Goal: Task Accomplishment & Management: Use online tool/utility

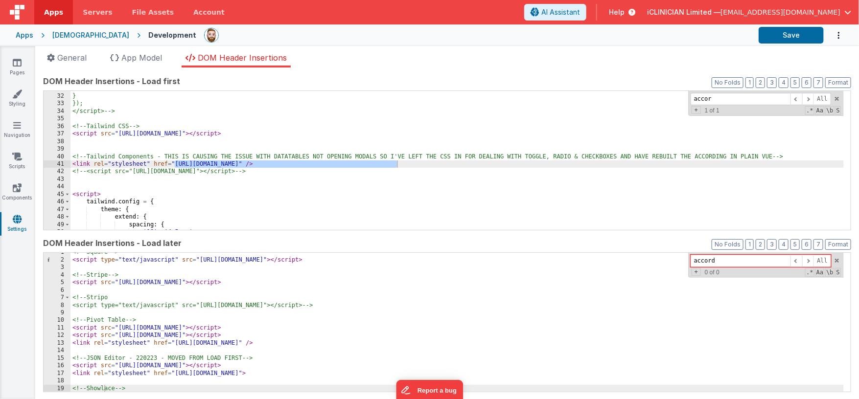
scroll to position [4, 0]
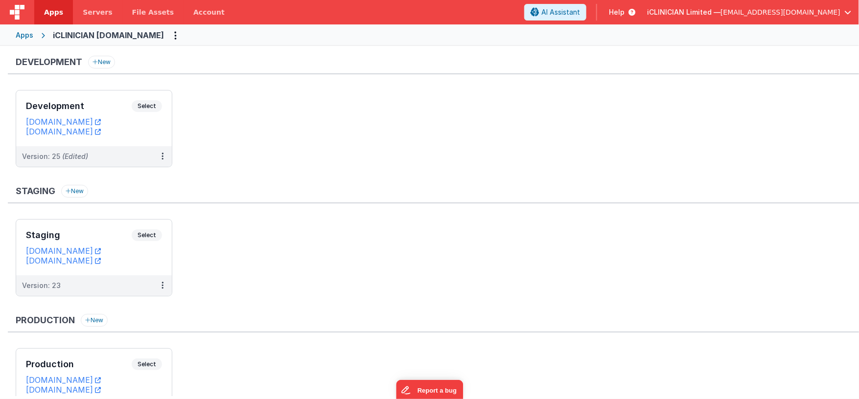
click at [30, 35] on div "Apps" at bounding box center [25, 35] width 18 height 10
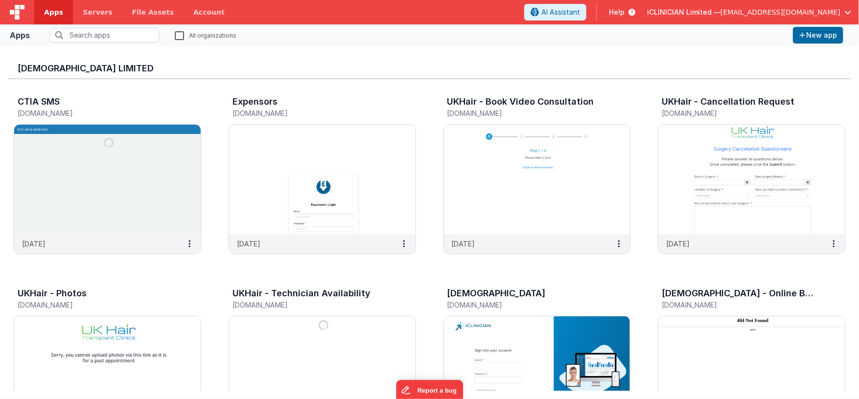
click at [179, 33] on label "All organizations" at bounding box center [206, 34] width 62 height 9
click at [0, 0] on input "All organizations" at bounding box center [0, 0] width 0 height 0
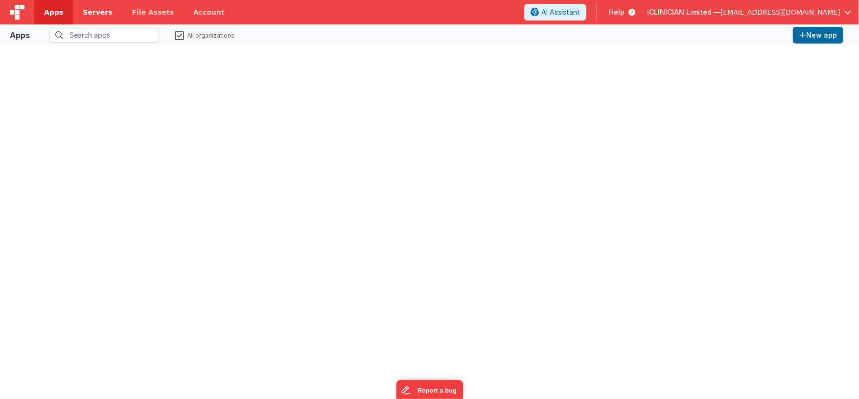
click at [92, 7] on span "Servers" at bounding box center [97, 12] width 29 height 10
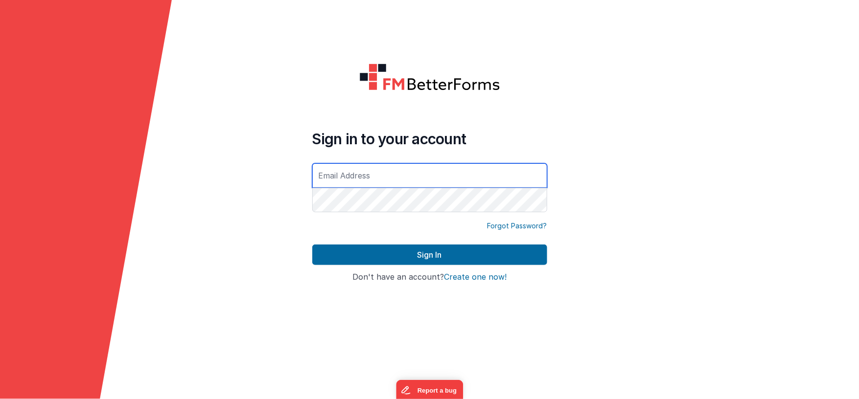
click at [374, 176] on input "text" at bounding box center [429, 175] width 235 height 24
type input "[EMAIL_ADDRESS][DOMAIN_NAME]"
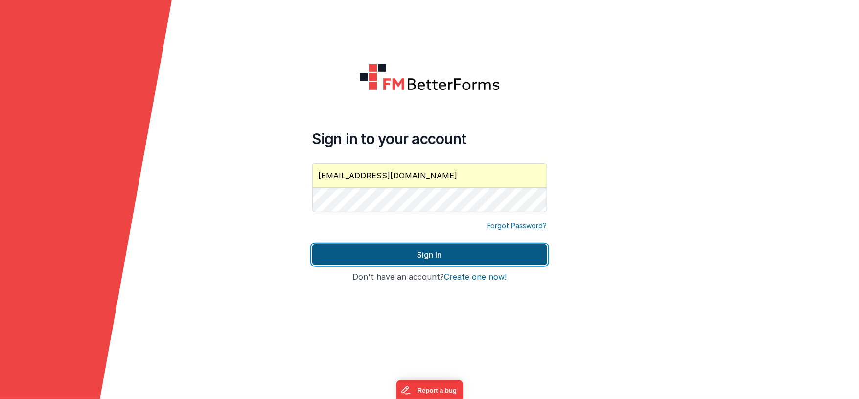
click at [348, 259] on button "Sign In" at bounding box center [429, 255] width 235 height 21
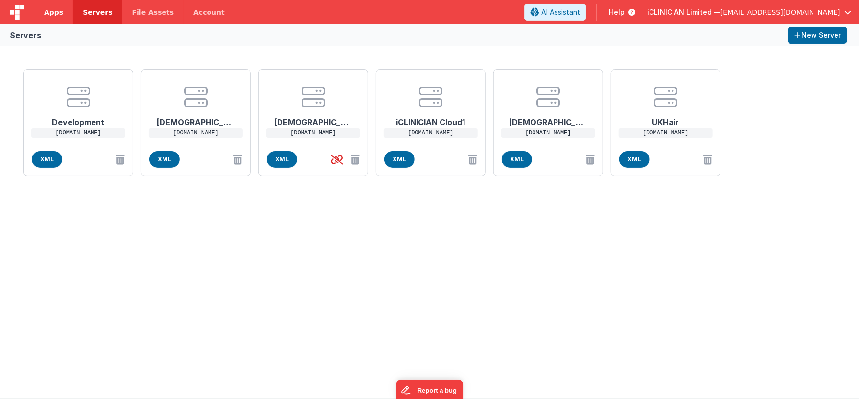
click at [50, 13] on span "Apps" at bounding box center [53, 12] width 19 height 10
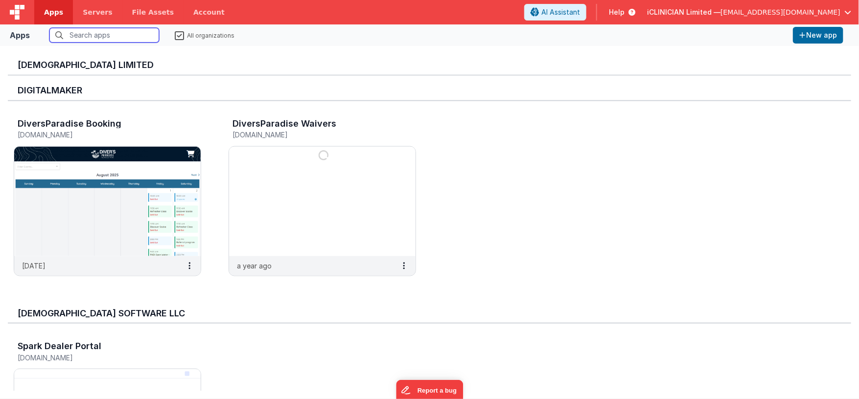
scroll to position [582, 0]
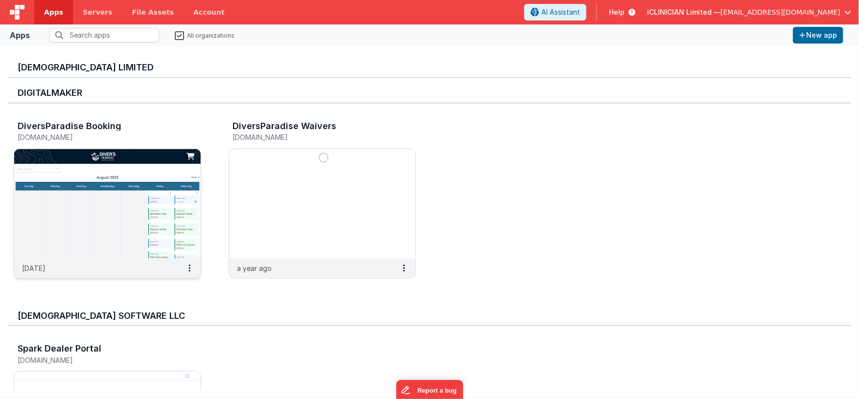
click at [148, 215] on img at bounding box center [107, 204] width 186 height 110
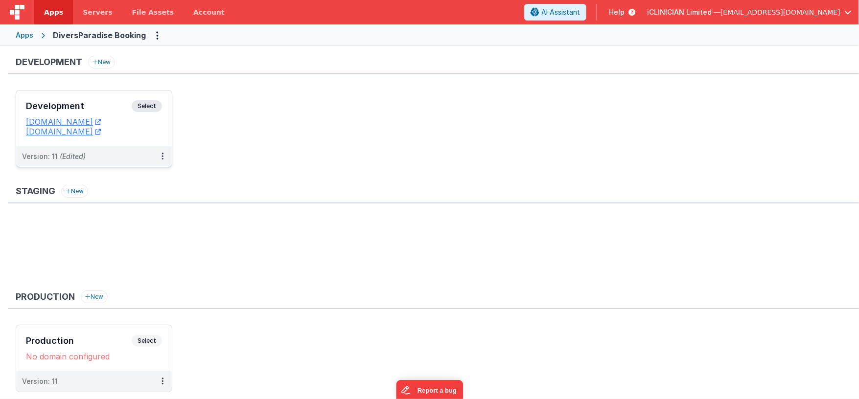
click at [114, 102] on h3 "Development" at bounding box center [79, 106] width 106 height 10
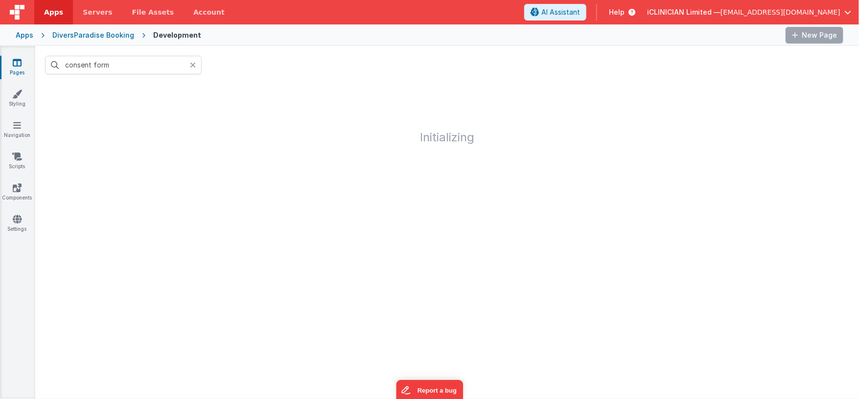
click at [191, 61] on icon at bounding box center [193, 65] width 6 height 8
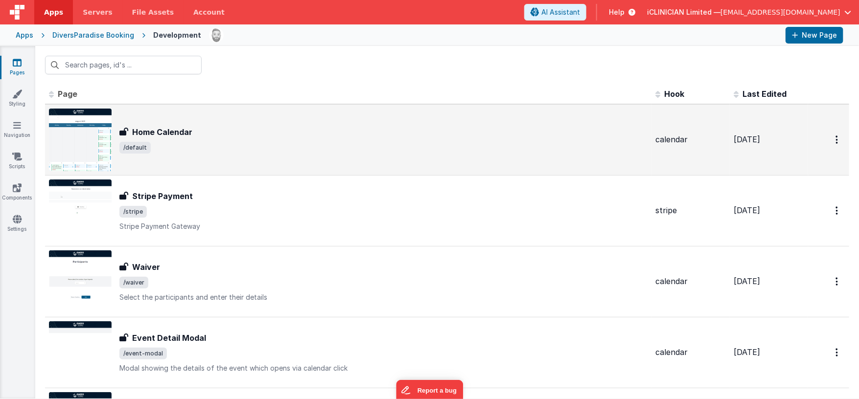
click at [182, 134] on h3 "Home Calendar" at bounding box center [162, 132] width 60 height 12
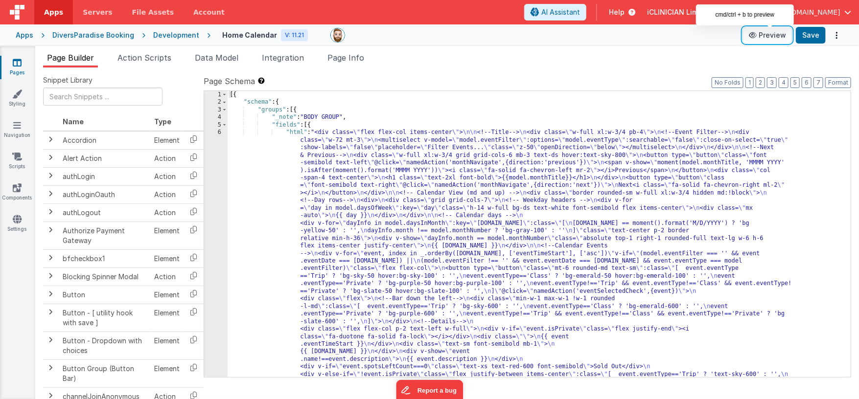
click at [775, 37] on button "Preview" at bounding box center [767, 35] width 49 height 16
click at [20, 65] on icon at bounding box center [17, 63] width 9 height 10
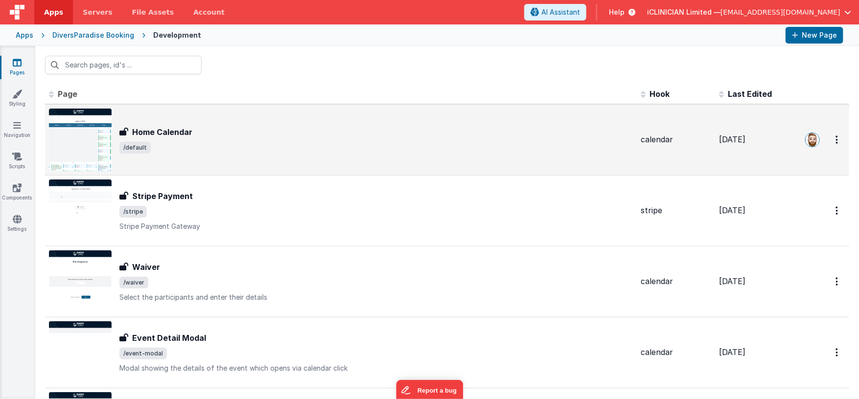
click at [237, 140] on div "Home Calendar Home Calendar /default" at bounding box center [375, 139] width 513 height 27
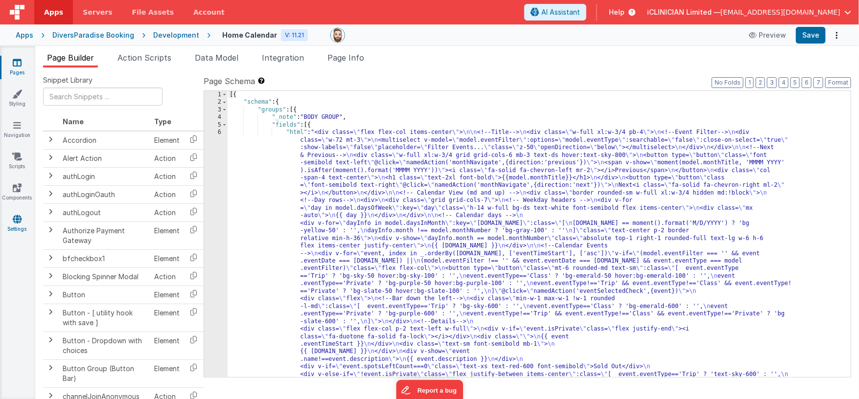
click at [9, 216] on link "Settings" at bounding box center [17, 224] width 35 height 20
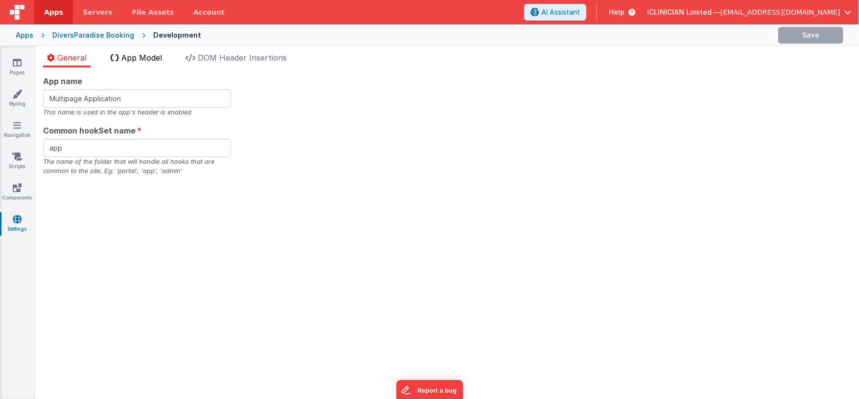
click at [123, 59] on span "App Model" at bounding box center [141, 58] width 41 height 10
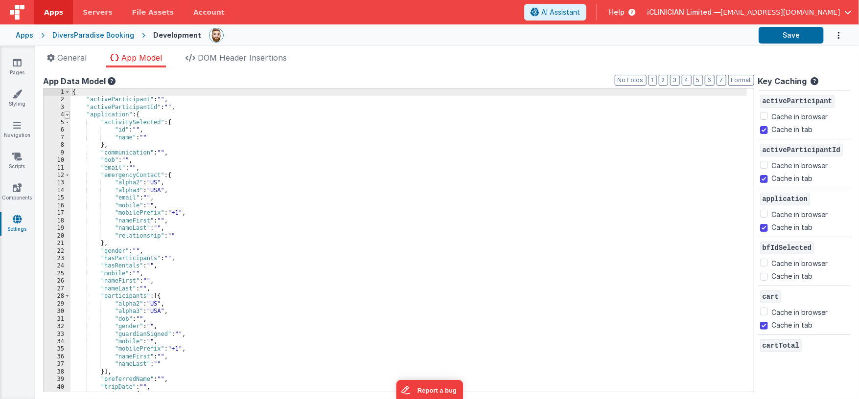
click at [67, 115] on span at bounding box center [67, 114] width 5 height 7
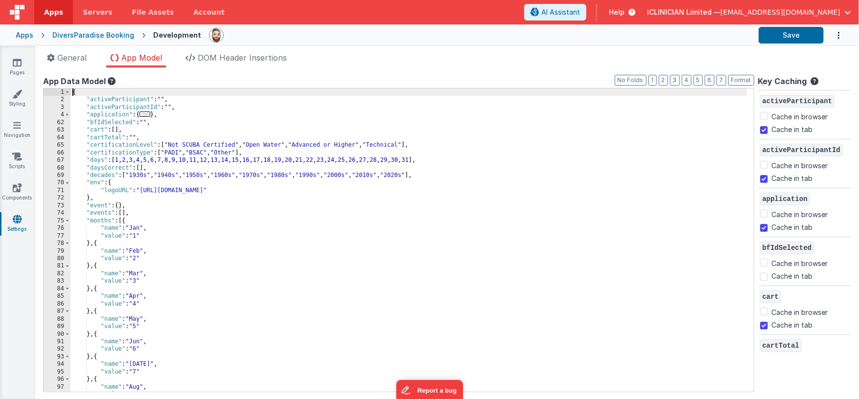
click at [162, 122] on div "{ "activeParticipant" : "" , "activeParticipantId" : "" , "application" : { ...…" at bounding box center [408, 248] width 676 height 319
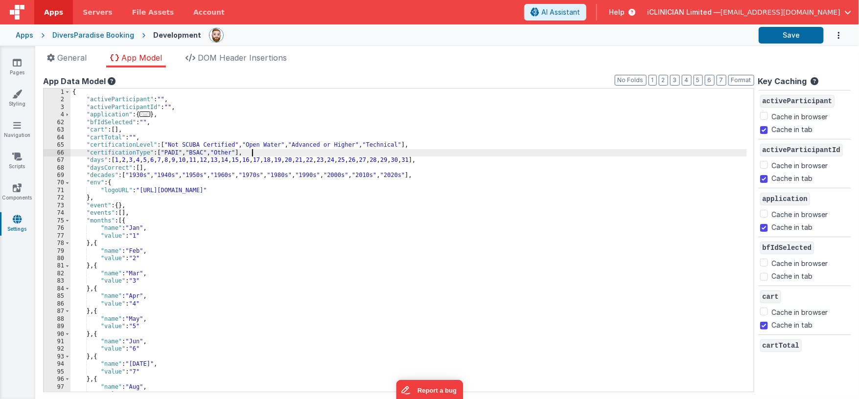
click at [288, 152] on div "{ "activeParticipant" : "" , "activeParticipantId" : "" , "application" : { ...…" at bounding box center [408, 248] width 676 height 319
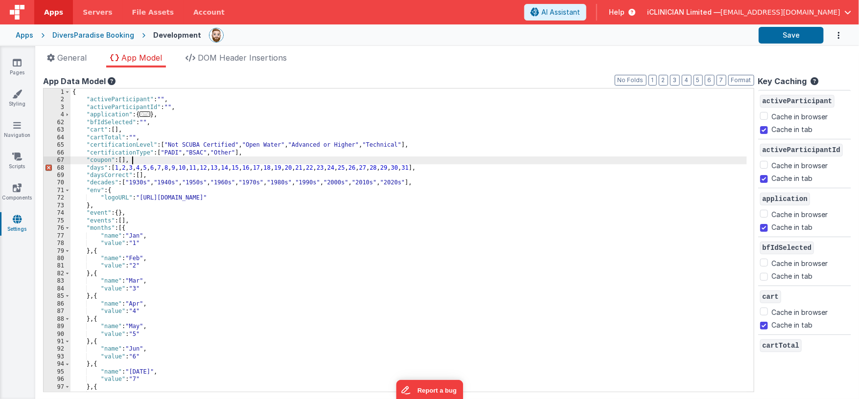
checkbox input "false"
checkbox input "true"
checkbox input "false"
checkbox input "true"
checkbox input "false"
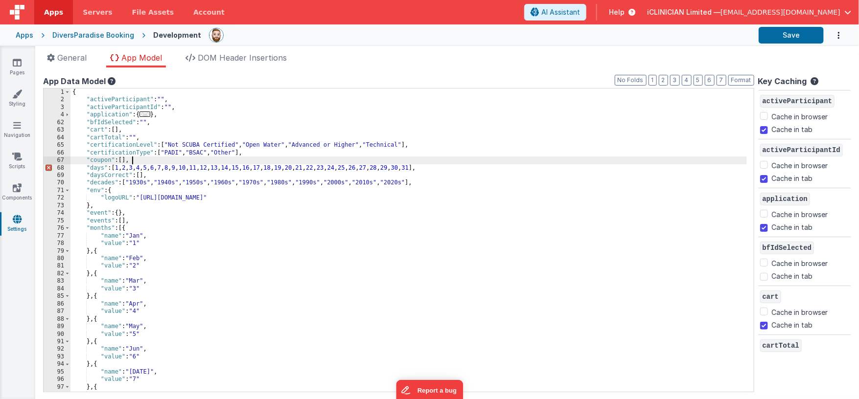
checkbox input "true"
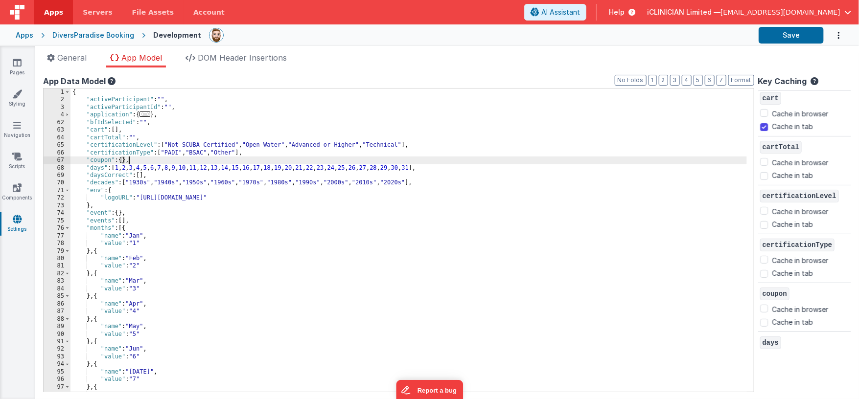
scroll to position [204, 0]
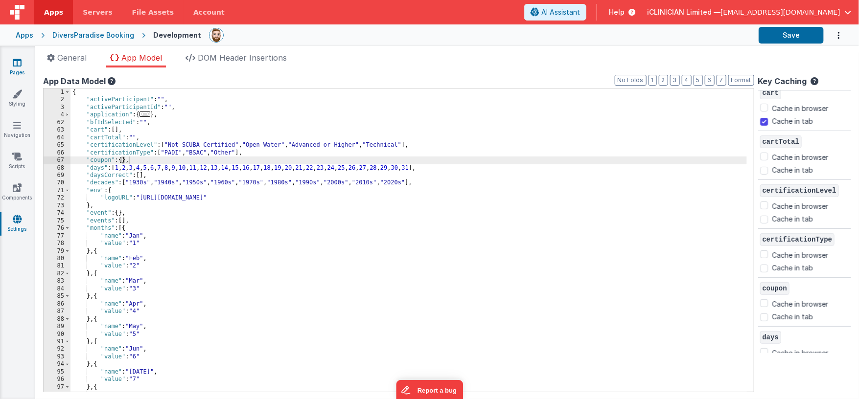
click at [16, 62] on icon at bounding box center [17, 63] width 9 height 10
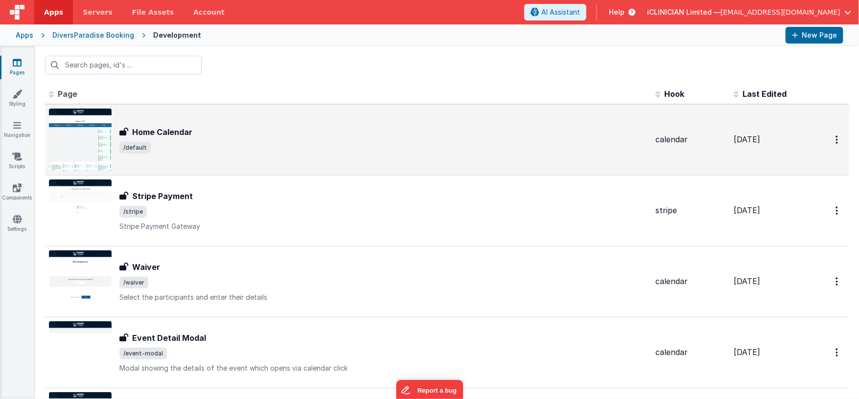
click at [231, 136] on div "Home Calendar" at bounding box center [383, 132] width 528 height 12
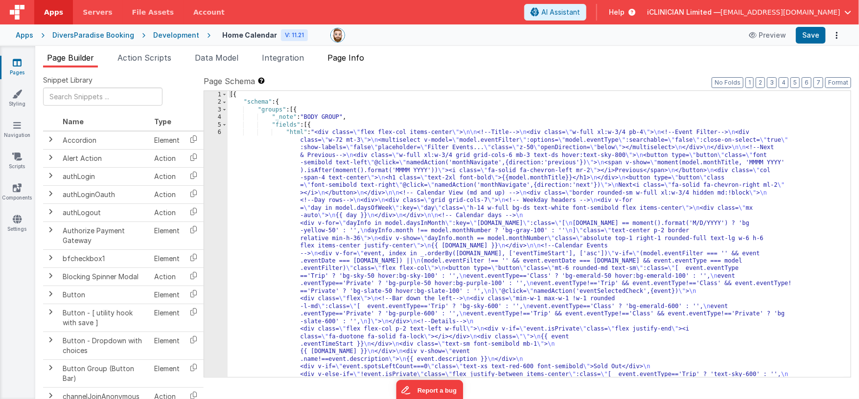
click at [350, 53] on span "Page Info" at bounding box center [345, 58] width 37 height 10
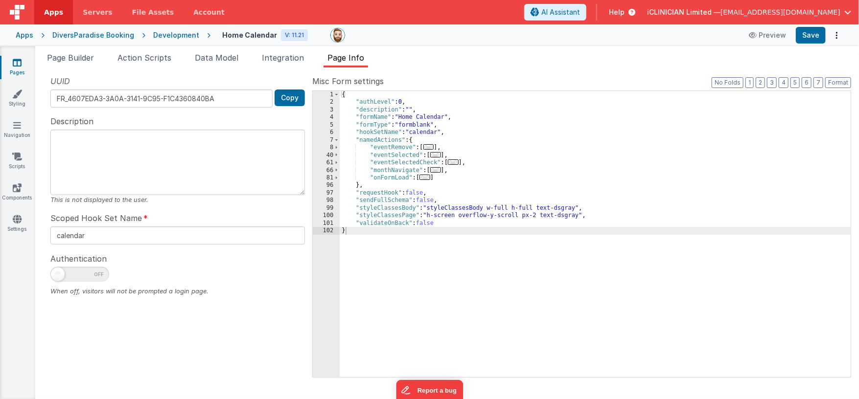
click at [428, 178] on span "..." at bounding box center [424, 177] width 11 height 5
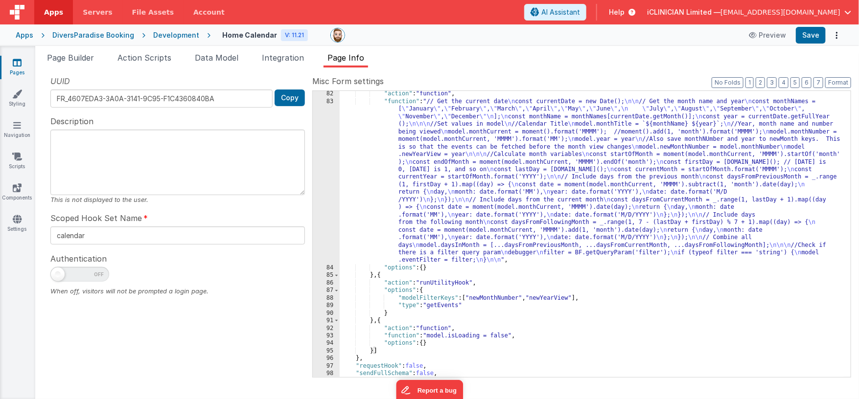
scroll to position [100, 0]
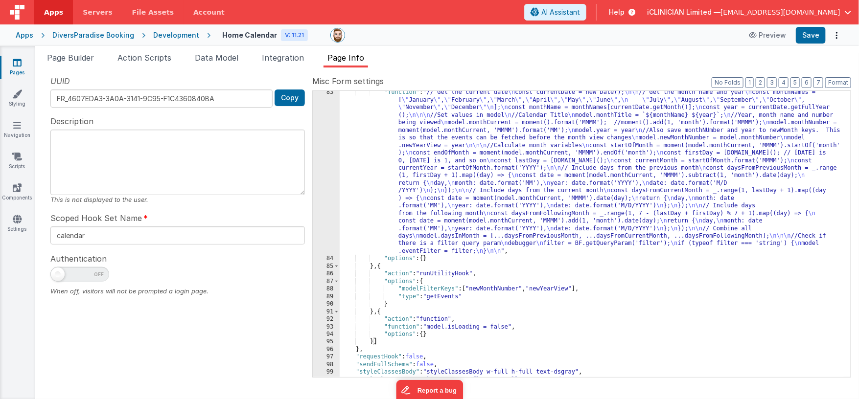
click at [18, 68] on link "Pages" at bounding box center [17, 68] width 35 height 20
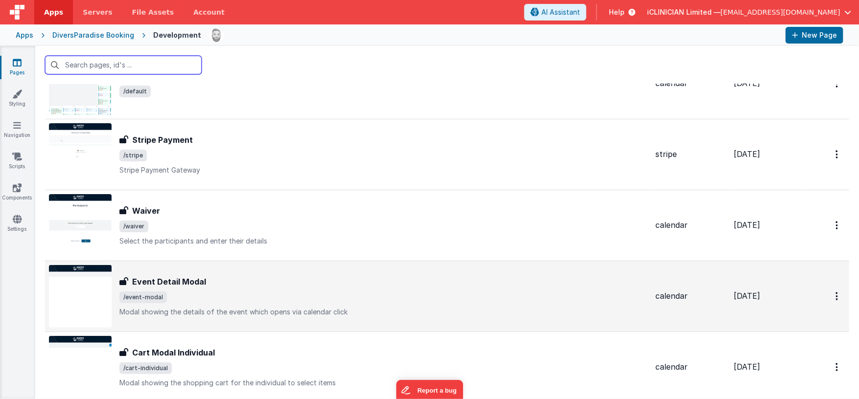
scroll to position [65, 0]
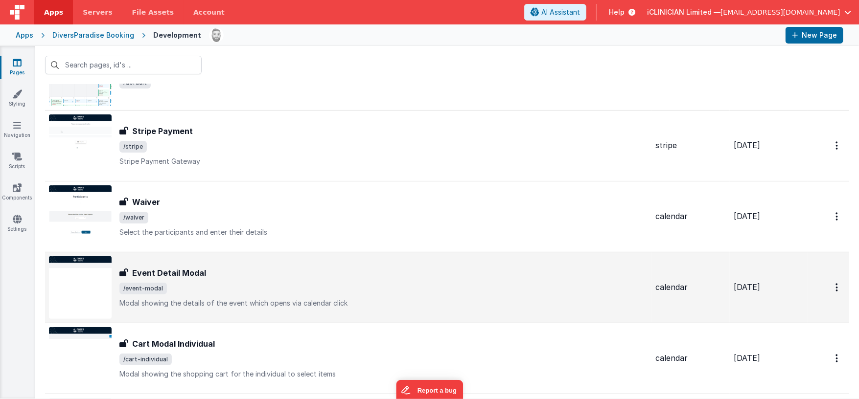
click at [267, 287] on span "/event-modal" at bounding box center [383, 289] width 528 height 12
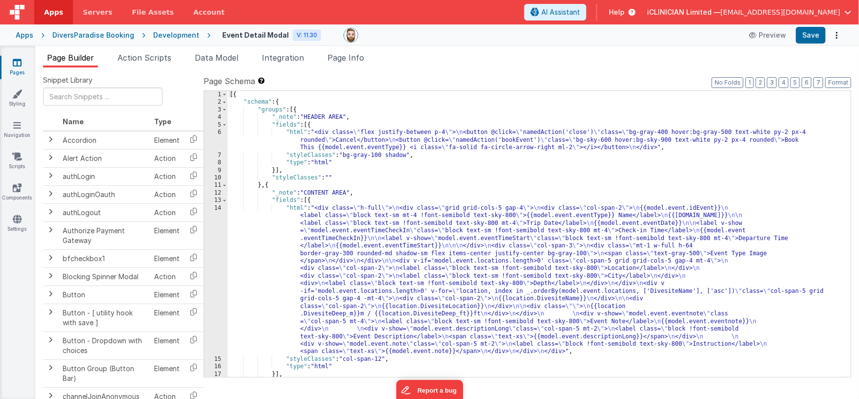
click at [404, 246] on div "[{ "schema" : { "groups" : [{ "_note" : "HEADER AREA" , "fields" : [{ "html" : …" at bounding box center [536, 242] width 616 height 302
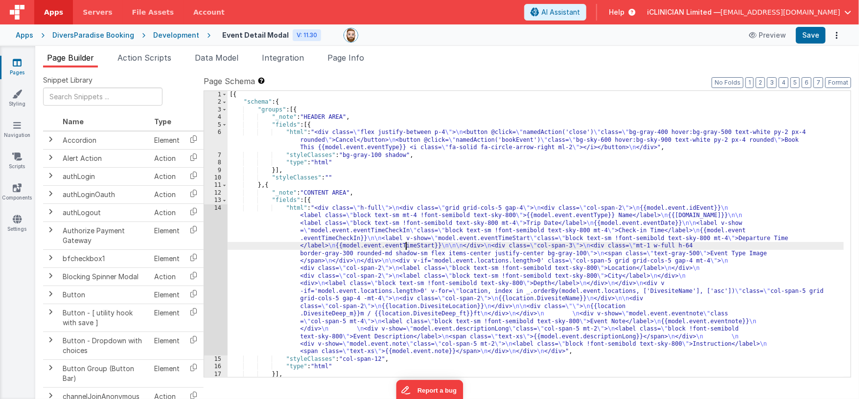
click at [397, 147] on div "[{ "schema" : { "groups" : [{ "_note" : "HEADER AREA" , "fields" : [{ "html" : …" at bounding box center [536, 242] width 616 height 302
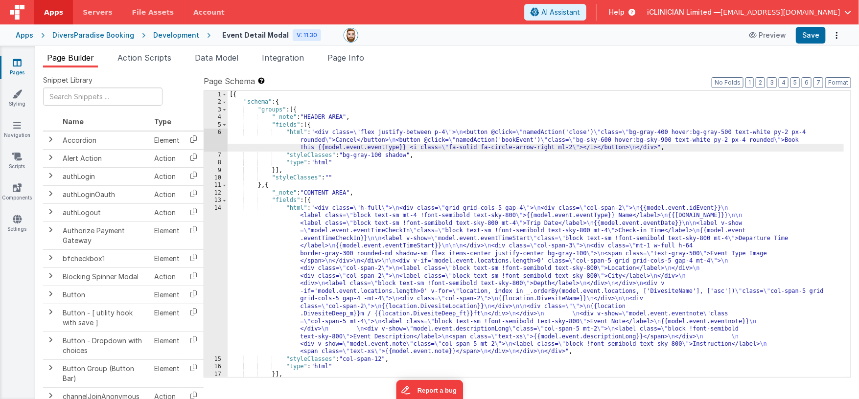
click at [215, 139] on div "6" at bounding box center [215, 140] width 23 height 23
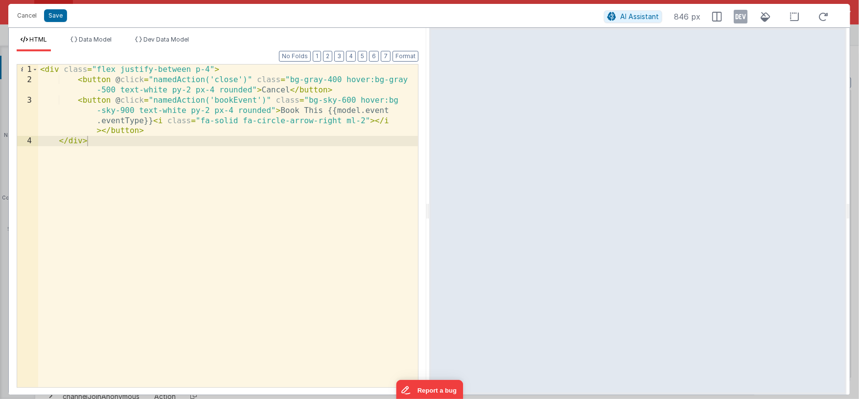
click at [346, 91] on div "< div class = "flex justify-between p-4" > < button @ click = "namedAction('clo…" at bounding box center [228, 236] width 380 height 343
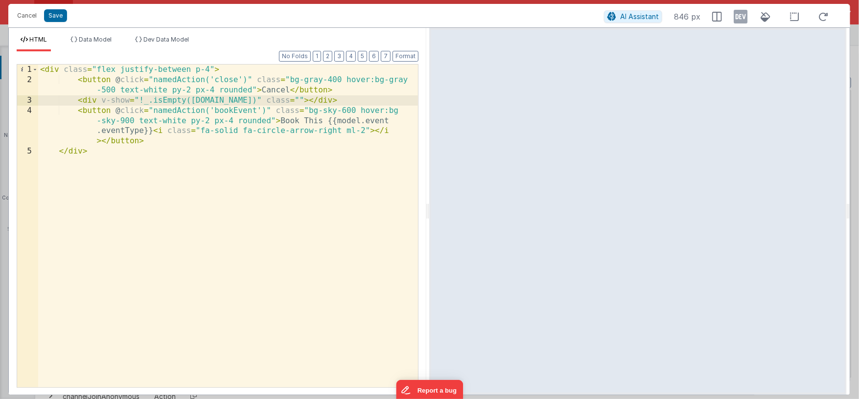
click at [294, 98] on div "< div class = "flex justify-between p-4" > < button @ click = "namedAction('clo…" at bounding box center [228, 236] width 380 height 343
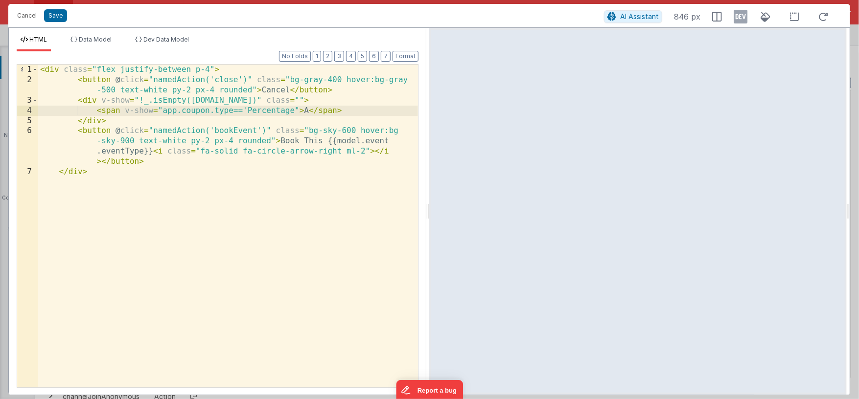
click at [143, 110] on div "< div class = "flex justify-between p-4" > < button @ click = "namedAction('clo…" at bounding box center [228, 236] width 380 height 343
click at [308, 111] on div "< div class = "flex justify-between p-4" > < button @ click = "namedAction('clo…" at bounding box center [228, 236] width 380 height 343
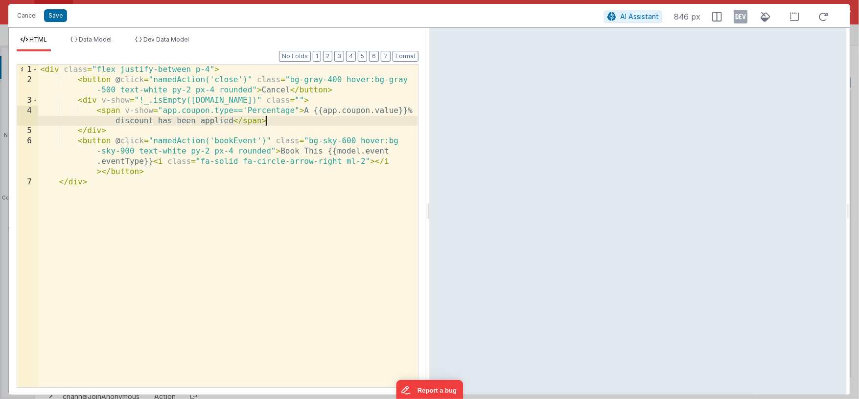
click at [148, 113] on div "< div class = "flex justify-between p-4" > < button @ click = "namedAction('clo…" at bounding box center [228, 236] width 380 height 343
click at [278, 120] on div "< div class = "flex justify-between p-4" > < button @ click = "namedAction('clo…" at bounding box center [228, 236] width 380 height 343
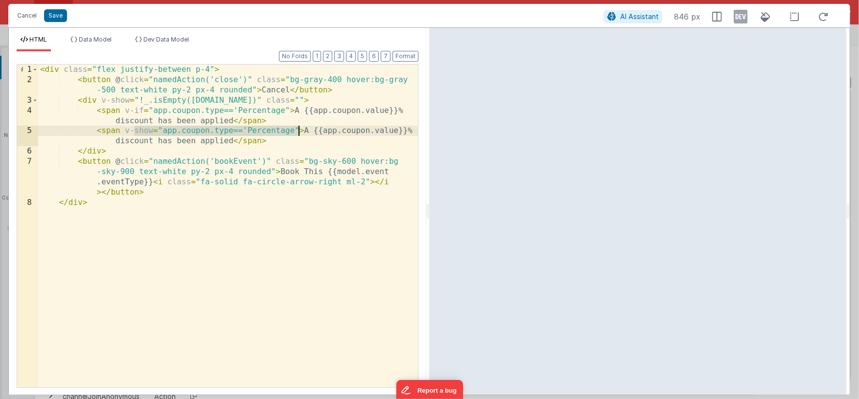
drag, startPoint x: 139, startPoint y: 132, endPoint x: 297, endPoint y: 130, distance: 157.6
click at [297, 130] on div "< div class = "flex justify-between p-4" > < button @ click = "namedAction('clo…" at bounding box center [228, 236] width 380 height 343
click at [266, 130] on div "< div class = "flex justify-between p-4" > < button @ click = "namedAction('clo…" at bounding box center [228, 236] width 380 height 343
click at [166, 132] on div "< div class = "flex justify-between p-4" > < button @ click = "namedAction('clo…" at bounding box center [228, 236] width 380 height 343
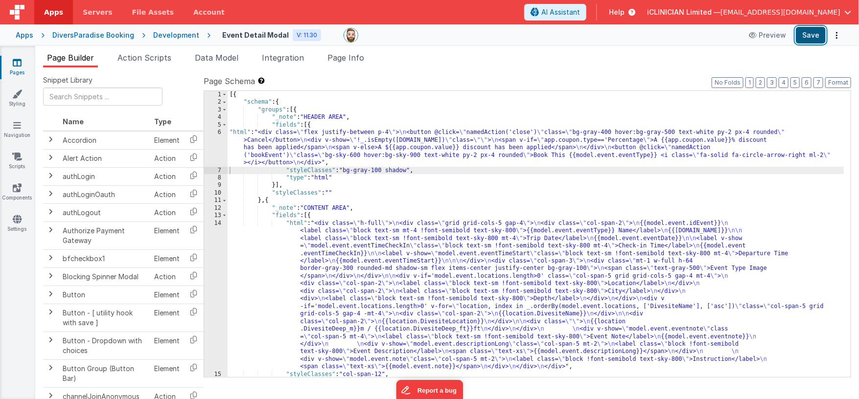
click at [810, 37] on button "Save" at bounding box center [811, 35] width 30 height 17
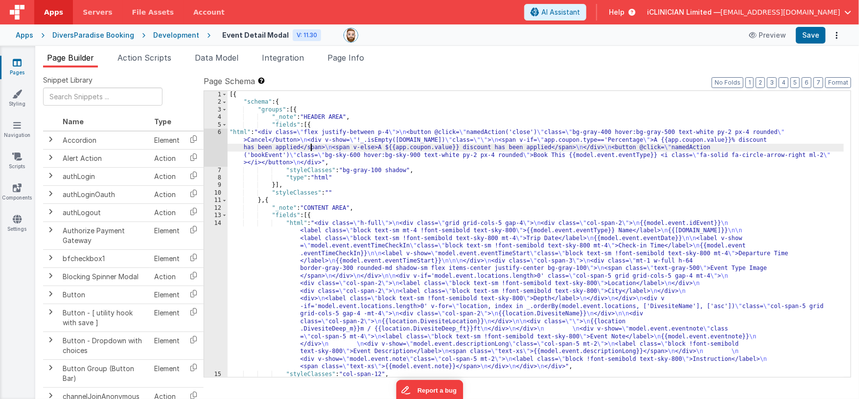
click at [309, 150] on div "[{ "schema" : { "groups" : [{ "_note" : "HEADER AREA" , "fields" : [{ "html" : …" at bounding box center [536, 242] width 616 height 302
click at [217, 149] on div "6" at bounding box center [215, 148] width 23 height 38
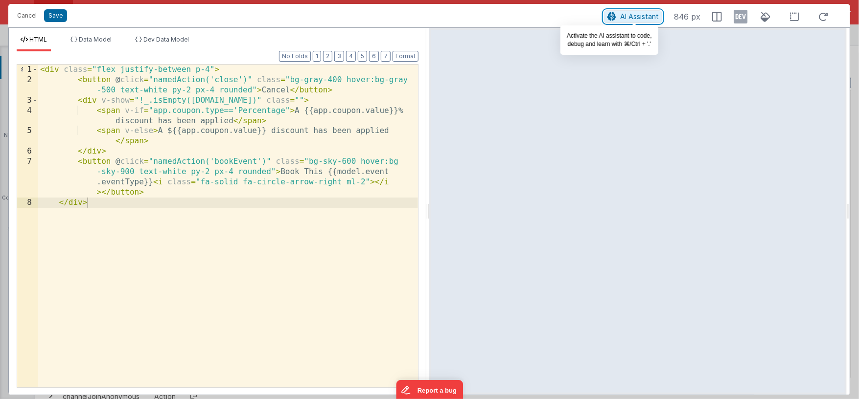
click at [634, 15] on span "AI Assistant" at bounding box center [639, 16] width 39 height 8
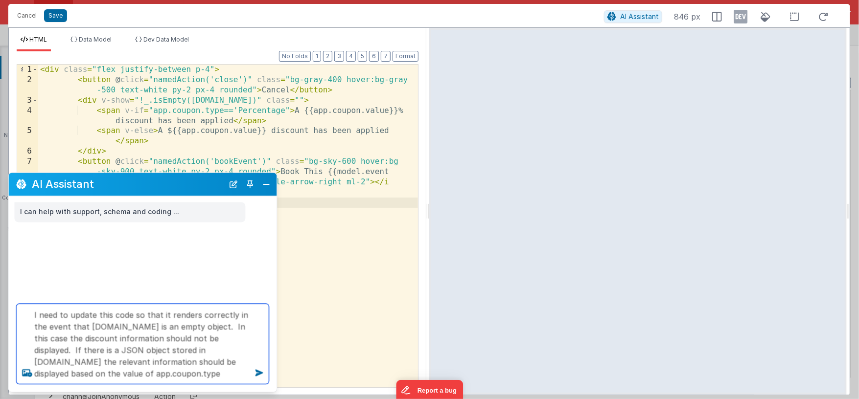
click at [232, 353] on textarea "I need to update this code so that it renders correctly in the event that app.c…" at bounding box center [143, 344] width 252 height 80
type textarea "I need to update this code so that it renders correctly in the event that app.c…"
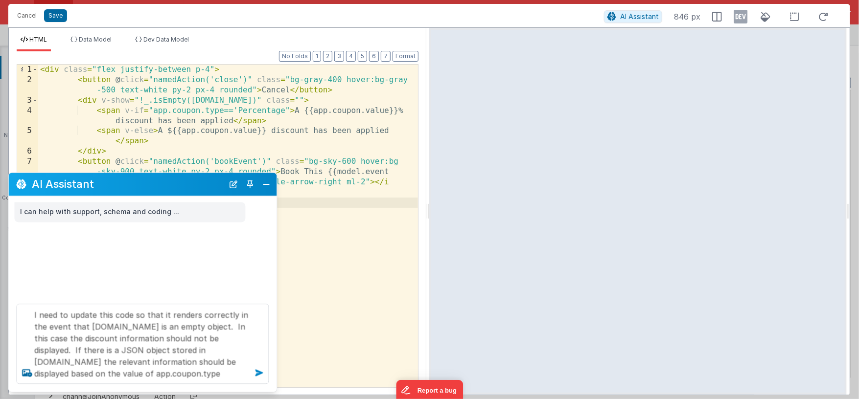
click at [258, 372] on icon at bounding box center [259, 373] width 16 height 16
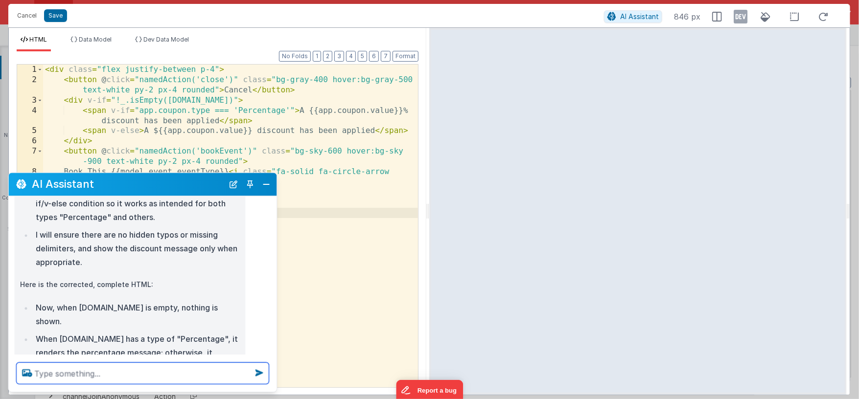
scroll to position [199, 0]
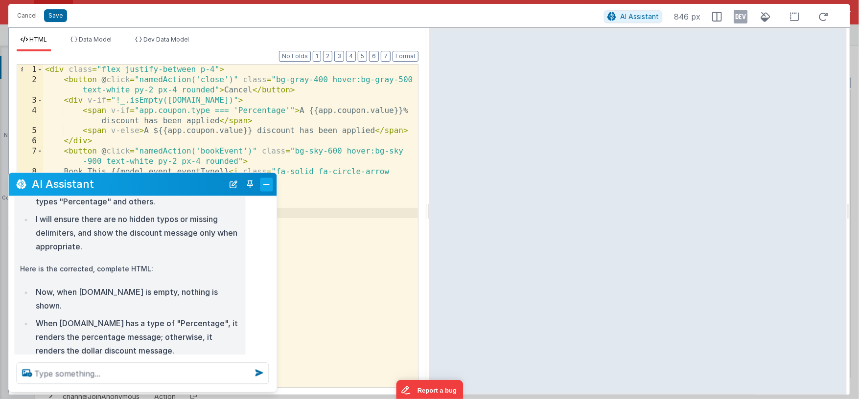
click at [267, 187] on button "Close" at bounding box center [266, 185] width 13 height 14
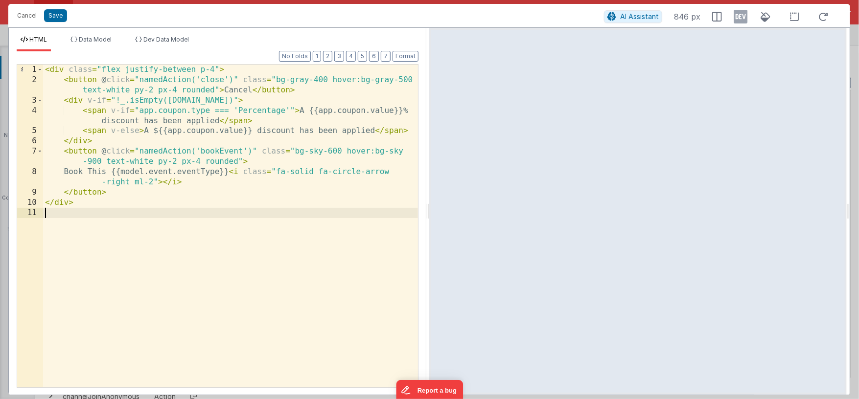
click at [248, 237] on div "< div class = "flex justify-between p-4" > < button @ click = "namedAction('clo…" at bounding box center [230, 236] width 375 height 343
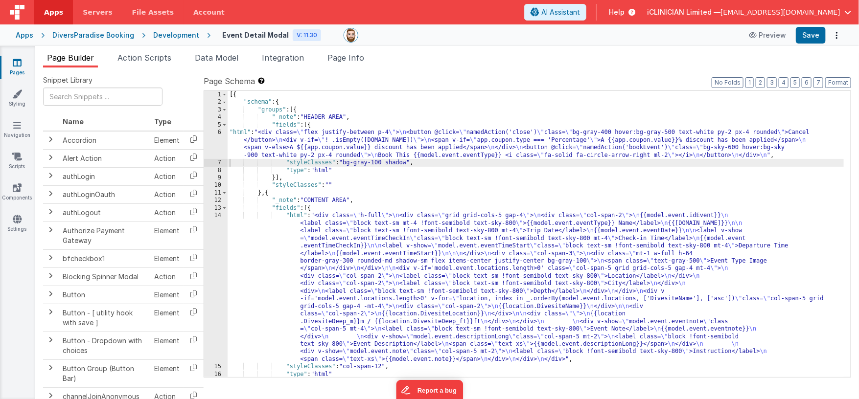
click at [353, 143] on div "[{ "schema" : { "groups" : [{ "_note" : "HEADER AREA" , "fields" : [{ "html" : …" at bounding box center [536, 242] width 616 height 302
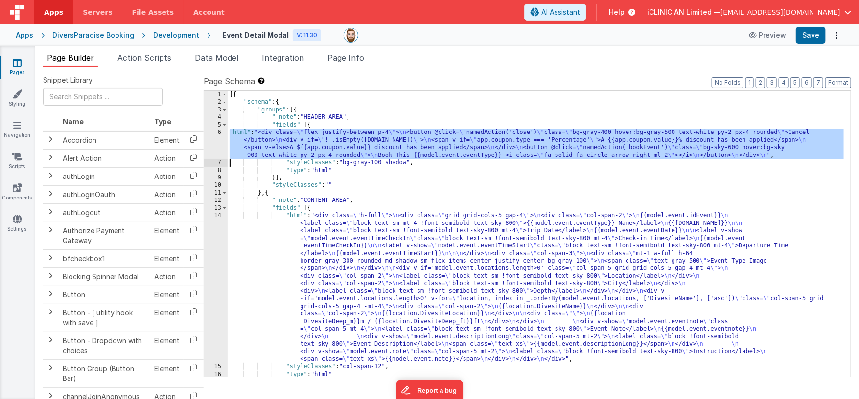
click at [209, 145] on div "6" at bounding box center [215, 144] width 23 height 30
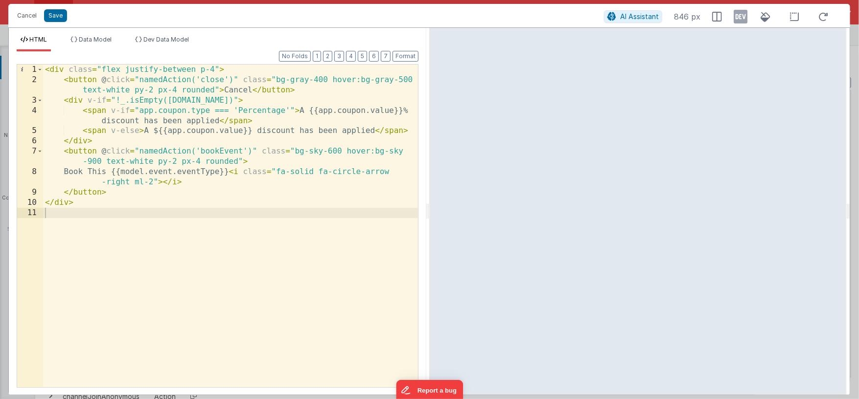
click at [200, 69] on div "< div class = "flex justify-between p-4" > < button @ click = "namedAction('clo…" at bounding box center [230, 236] width 375 height 343
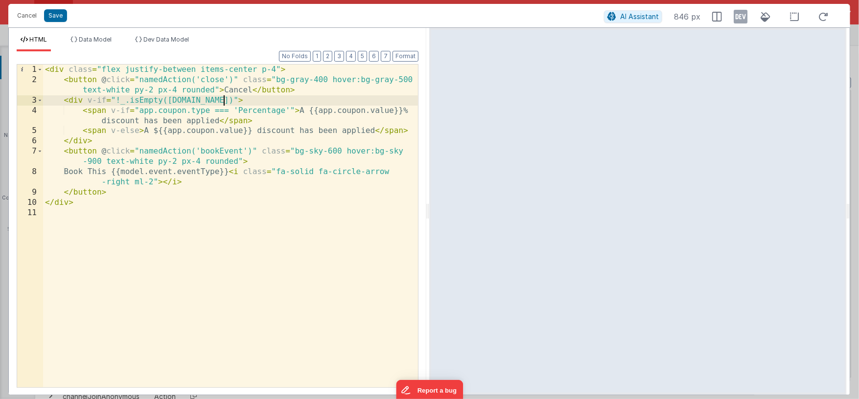
click at [224, 99] on div "< div class = "flex justify-between items-center p-4" > < button @ click = "nam…" at bounding box center [230, 236] width 375 height 343
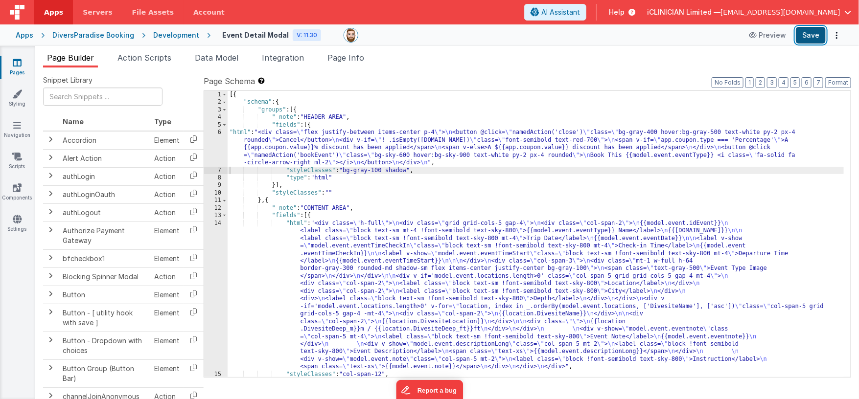
click at [810, 35] on button "Save" at bounding box center [811, 35] width 30 height 17
click at [376, 149] on div "[{ "schema" : { "groups" : [{ "_note" : "HEADER AREA" , "fields" : [{ "html" : …" at bounding box center [536, 242] width 616 height 302
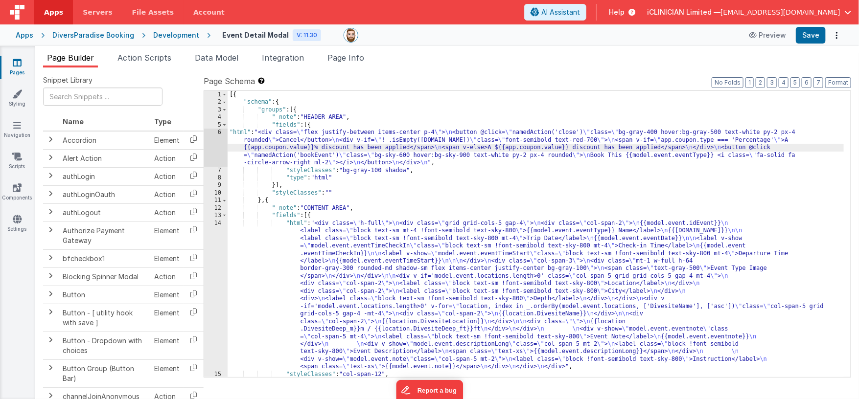
click at [218, 147] on div "6" at bounding box center [215, 148] width 23 height 38
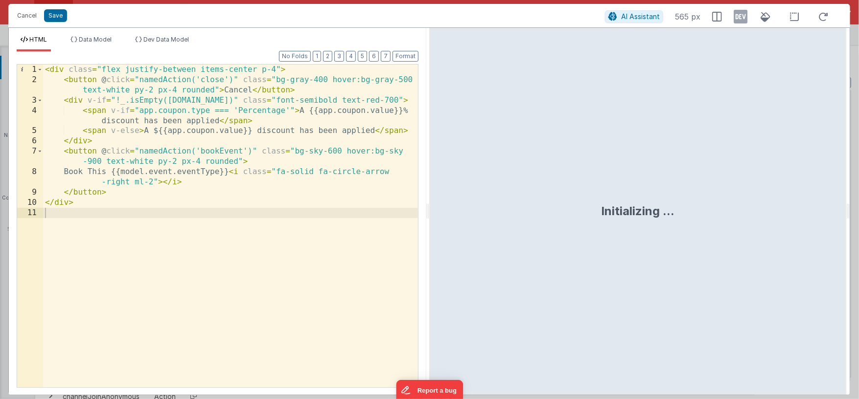
click at [251, 91] on div "< div class = "flex justify-between items-center p-4" > < button @ click = "nam…" at bounding box center [230, 236] width 375 height 343
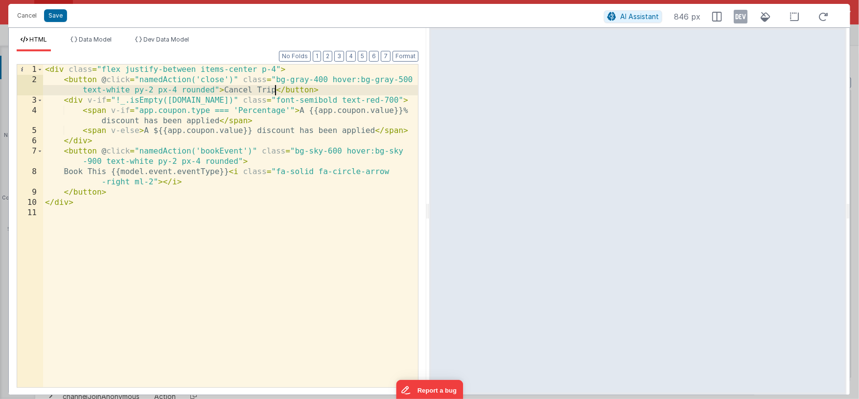
click at [120, 174] on div "< div class = "flex justify-between items-center p-4" > < button @ click = "nam…" at bounding box center [230, 236] width 375 height 343
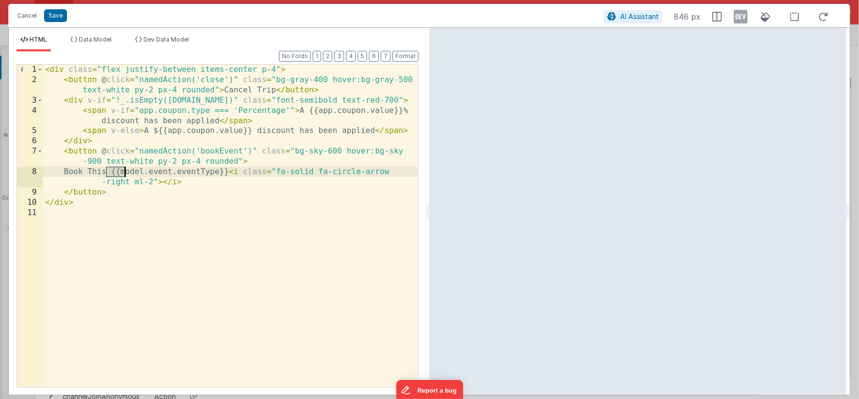
click at [119, 174] on div "< div class = "flex justify-between items-center p-4" > < button @ click = "nam…" at bounding box center [230, 236] width 375 height 343
click at [292, 153] on div "< div class = "flex justify-between items-center p-4" > < button @ click = "nam…" at bounding box center [230, 236] width 375 height 343
click at [275, 81] on div "< div class = "flex justify-between items-center p-4" > < button @ click = "nam…" at bounding box center [230, 236] width 375 height 343
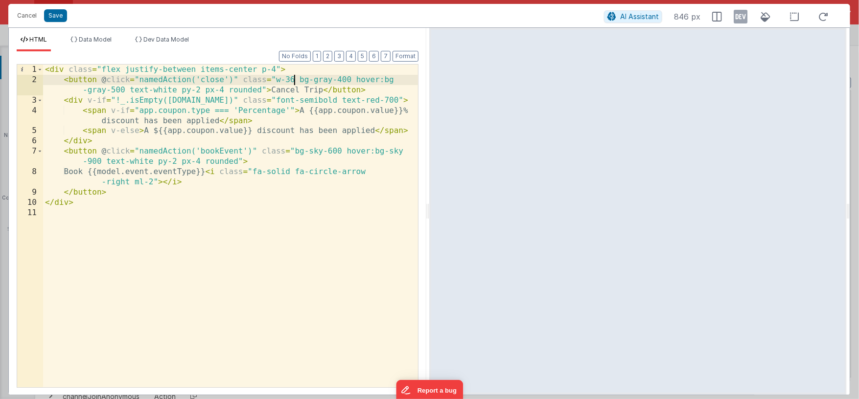
click at [274, 79] on div "< div class = "flex justify-between items-center p-4" > < button @ click = "nam…" at bounding box center [230, 236] width 375 height 343
click at [293, 152] on div "< div class = "flex justify-between items-center p-4" > < button @ click = "nam…" at bounding box center [230, 236] width 375 height 343
paste textarea
click at [294, 79] on div "< div class = "flex justify-between items-center p-4" > < button @ click = "nam…" at bounding box center [230, 236] width 375 height 343
click at [307, 151] on div "< div class = "flex justify-between items-center p-4" > < button @ click = "nam…" at bounding box center [230, 236] width 375 height 343
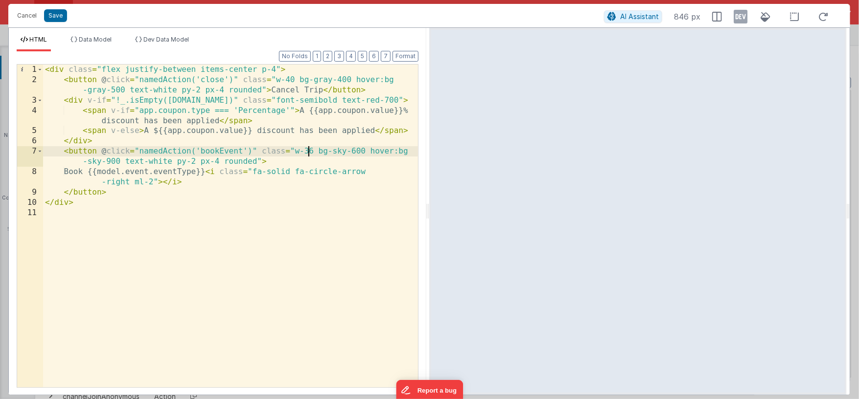
click at [307, 151] on div "< div class = "flex justify-between items-center p-4" > < button @ click = "nam…" at bounding box center [230, 236] width 375 height 343
click at [120, 101] on div "< div class = "flex justify-between items-center p-4" > < button @ click = "nam…" at bounding box center [230, 236] width 375 height 343
click at [380, 100] on div "< div class = "flex justify-between items-center p-4" > < button @ click = "nam…" at bounding box center [230, 236] width 375 height 343
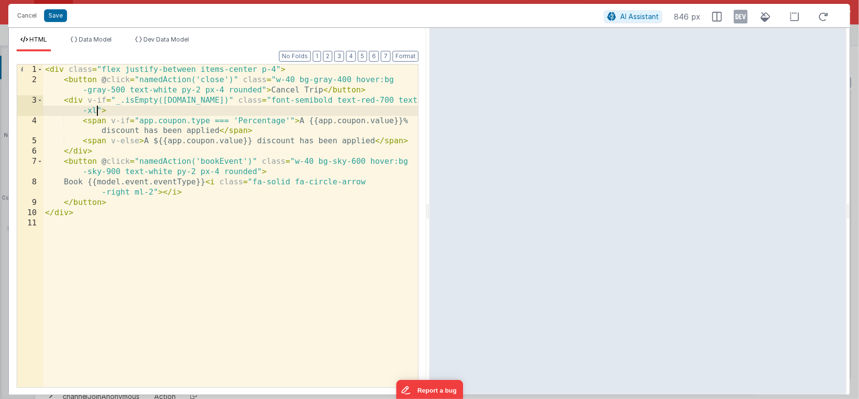
click at [115, 103] on div "< div class = "flex justify-between items-center p-4" > < button @ click = "nam…" at bounding box center [230, 236] width 375 height 343
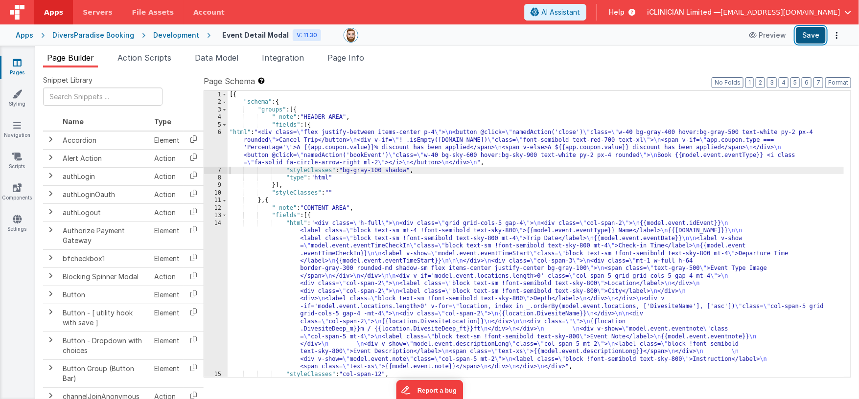
click at [802, 31] on button "Save" at bounding box center [811, 35] width 30 height 17
click at [383, 238] on div "[{ "schema" : { "groups" : [{ "_note" : "HEADER AREA" , "fields" : [{ "html" : …" at bounding box center [536, 242] width 616 height 302
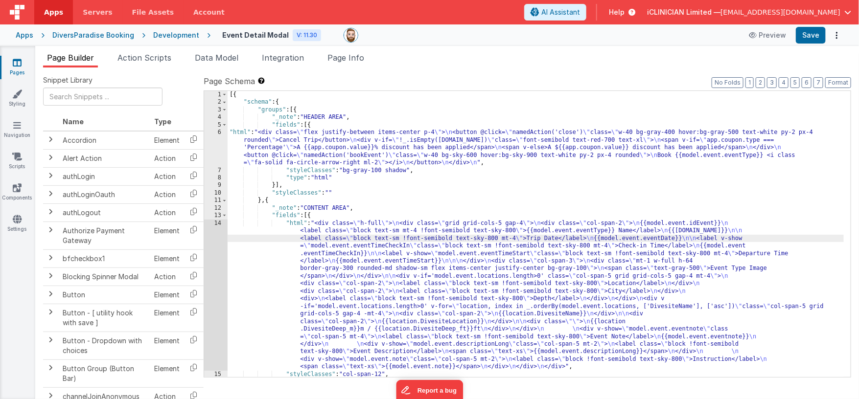
click at [212, 248] on div "14" at bounding box center [215, 295] width 23 height 151
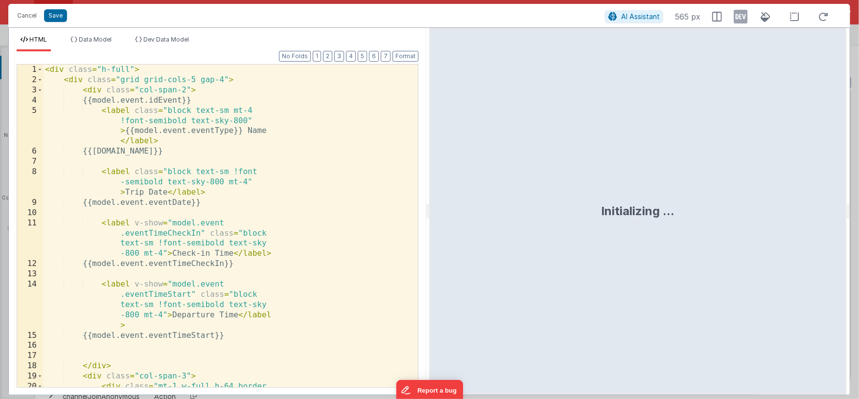
scroll to position [0, 0]
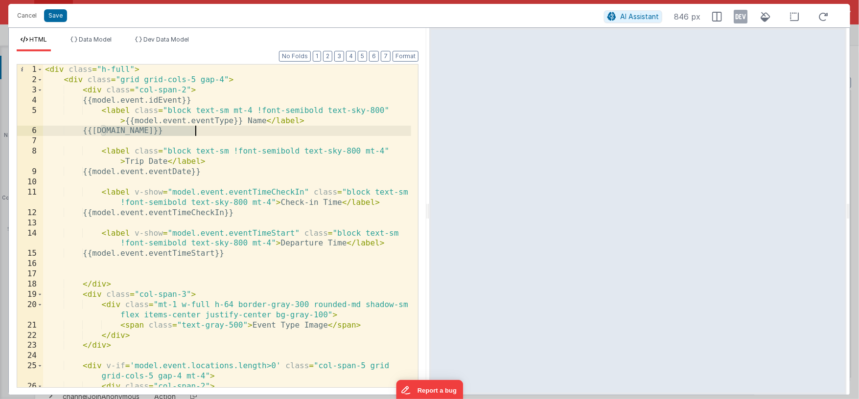
drag, startPoint x: 102, startPoint y: 131, endPoint x: 214, endPoint y: 128, distance: 112.6
click at [214, 128] on div "< div class = "h-full" > < div class = "grid grid-cols-5 gap-4" > < div class =…" at bounding box center [227, 242] width 368 height 354
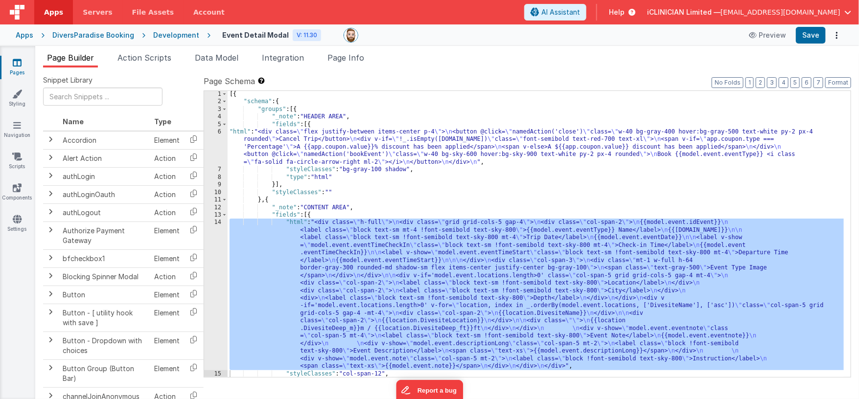
click at [21, 68] on link "Pages" at bounding box center [17, 68] width 35 height 20
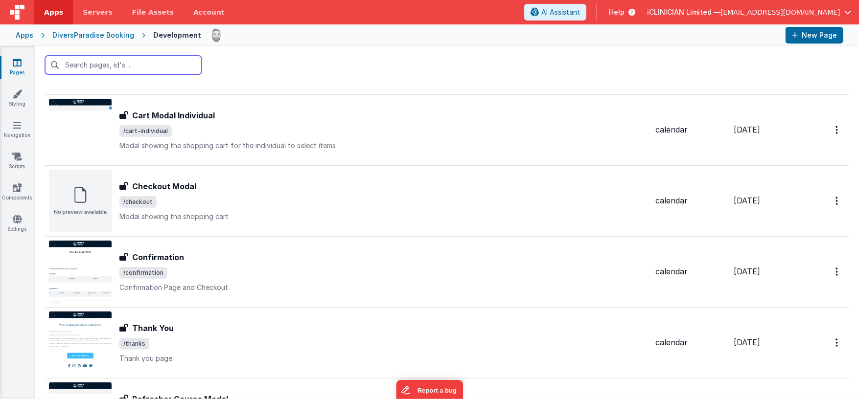
scroll to position [303, 0]
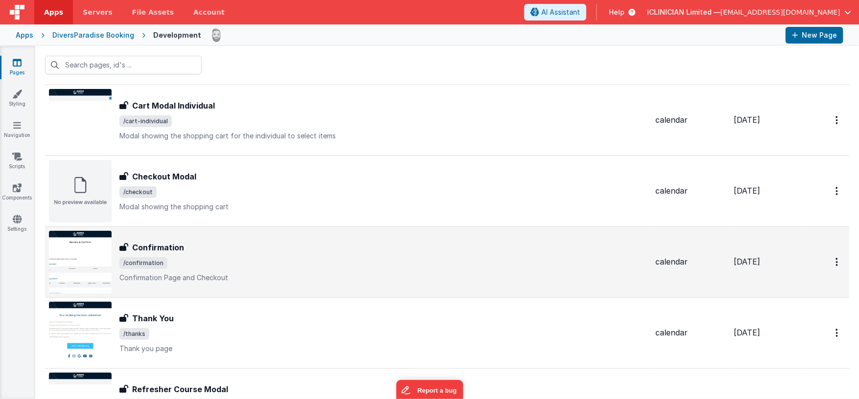
click at [241, 269] on div "Confirmation Confirmation /confirmation Confirmation Page and Checkout" at bounding box center [383, 262] width 528 height 41
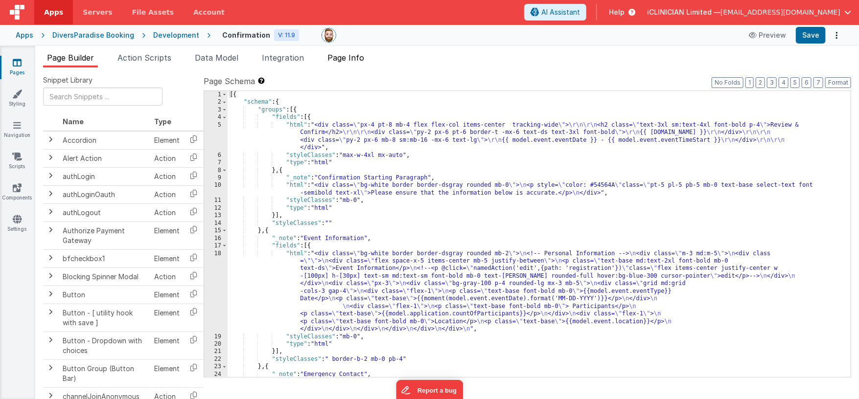
click at [351, 59] on span "Page Info" at bounding box center [345, 58] width 37 height 10
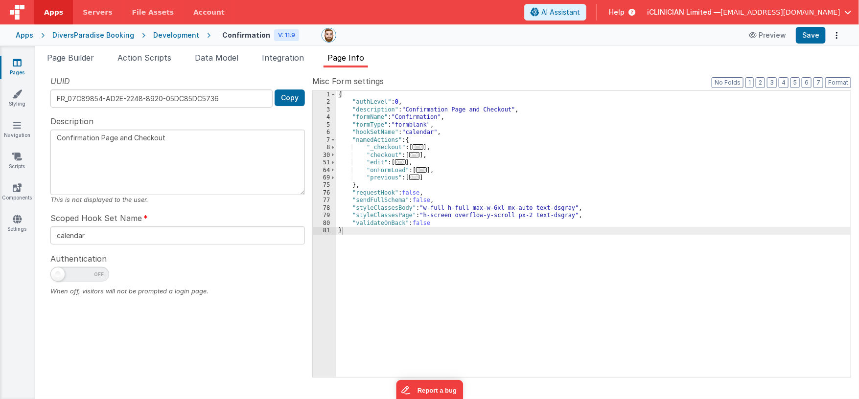
click at [19, 60] on icon at bounding box center [17, 63] width 9 height 10
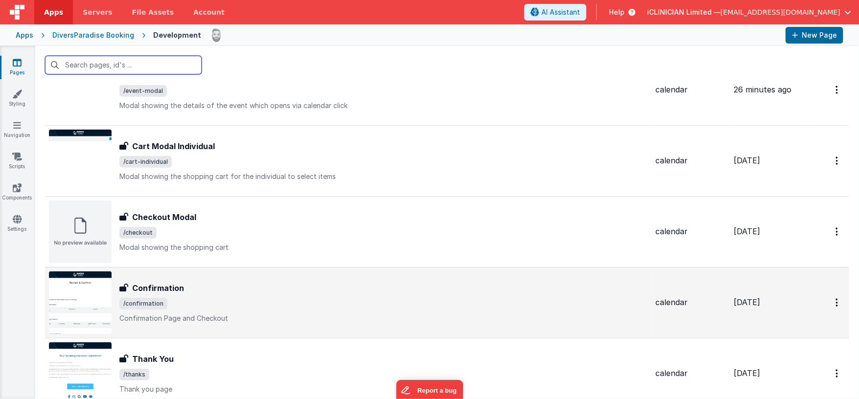
scroll to position [269, 0]
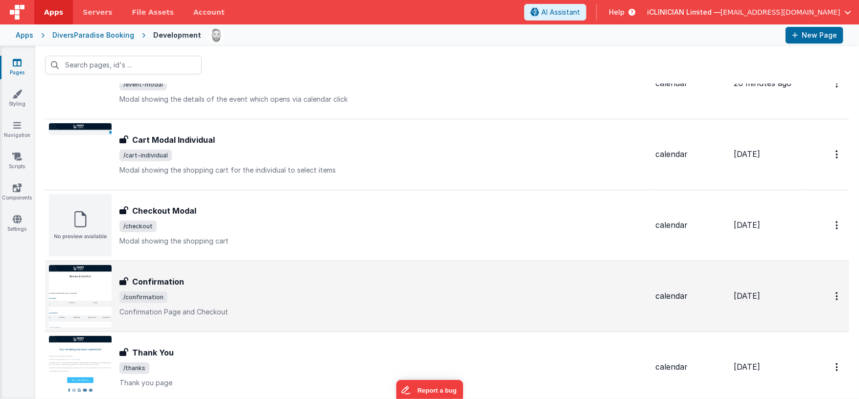
click at [331, 294] on span "/confirmation" at bounding box center [383, 298] width 528 height 12
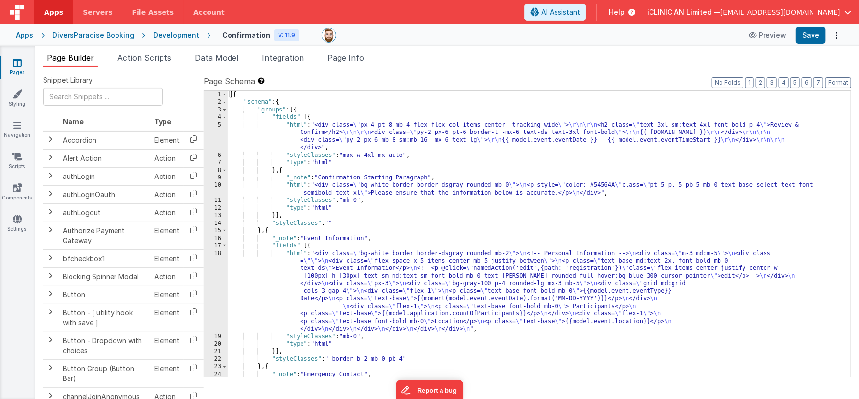
click at [407, 223] on div "[{ "schema" : { "groups" : [{ "fields" : [{ "html" : "<div class= \" px-4 pt-8 …" at bounding box center [536, 242] width 616 height 302
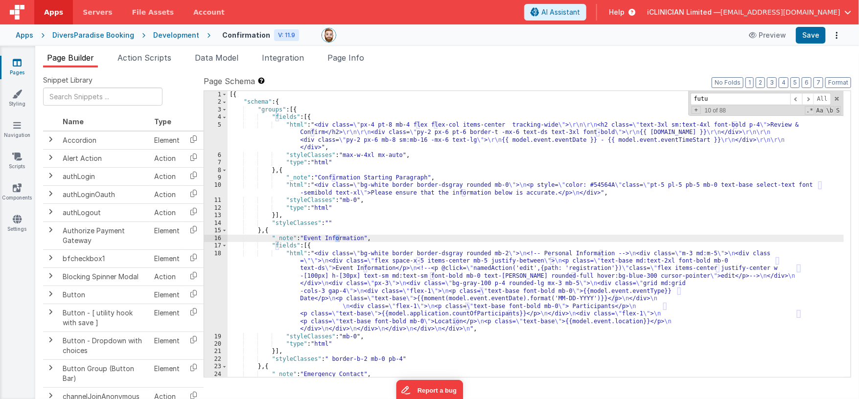
scroll to position [318, 0]
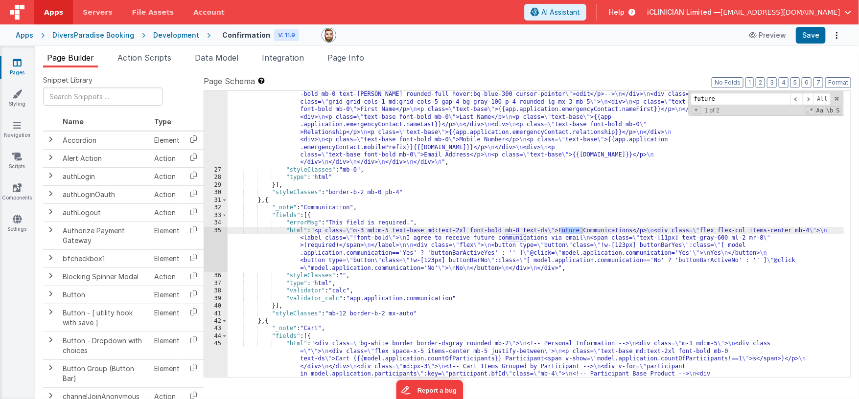
type input "future"
click at [341, 249] on div ""html" : "<div class= \" bg-white border border-dsgray rounded mb-2 \" > \n <!-…" at bounding box center [536, 336] width 616 height 536
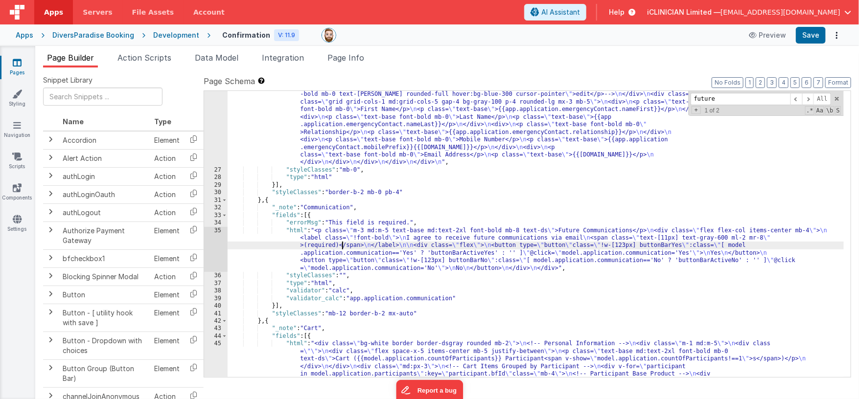
click at [269, 200] on div ""html" : "<div class= \" bg-white border border-dsgray rounded mb-2 \" > \n <!-…" at bounding box center [536, 336] width 616 height 536
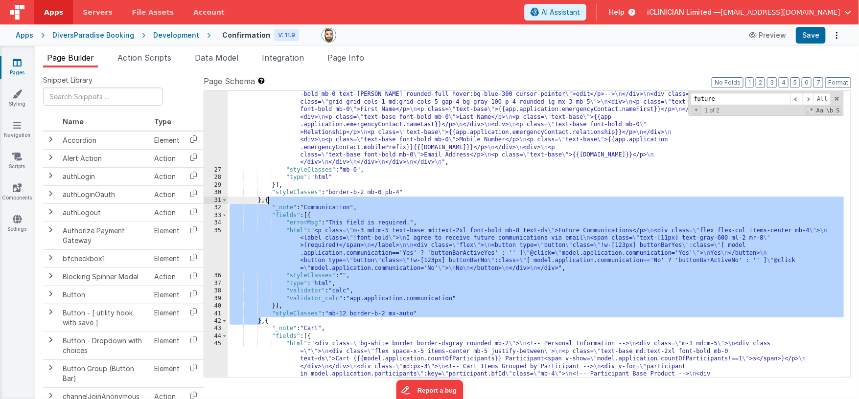
click at [269, 200] on div ""html" : "<div class= \" bg-white border border-dsgray rounded mb-2 \" > \n <!-…" at bounding box center [536, 336] width 616 height 536
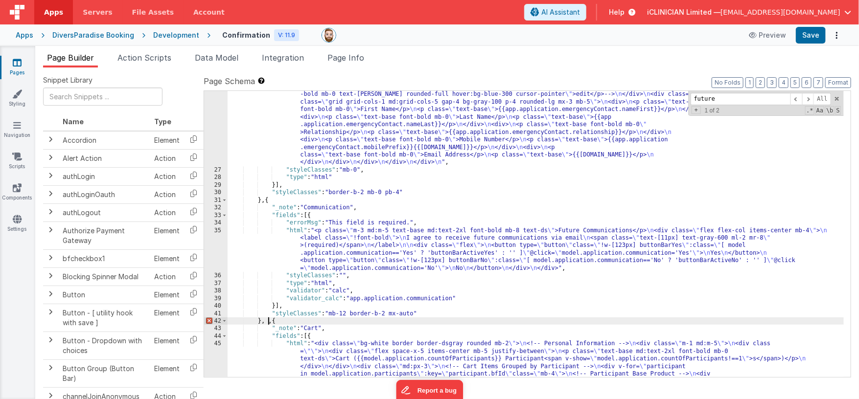
scroll to position [386, 0]
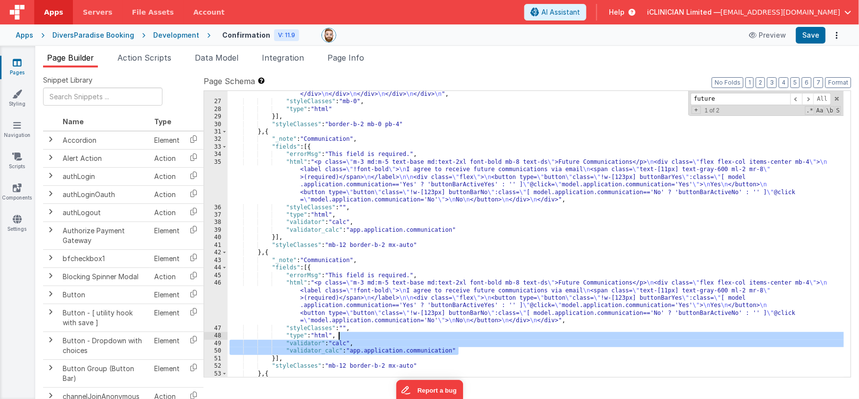
drag, startPoint x: 463, startPoint y: 351, endPoint x: 449, endPoint y: 338, distance: 19.4
click at [449, 338] on div ""html" : "<div class= \" bg-white border border-dsgray rounded mb-2 \" > \n <!-…" at bounding box center [536, 196] width 616 height 392
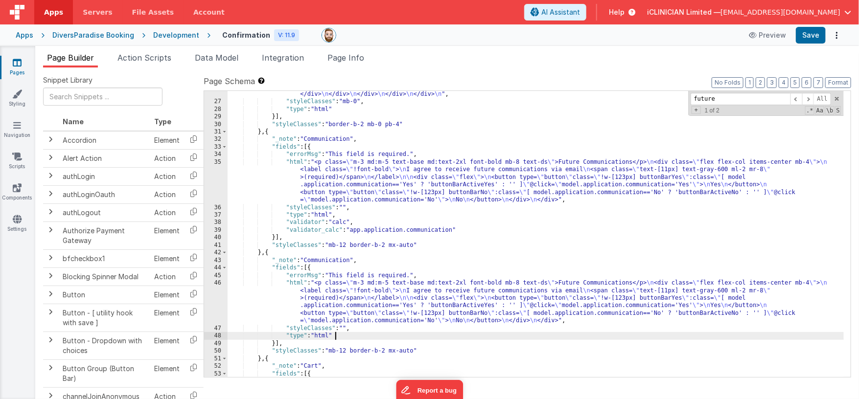
click at [334, 261] on div ""html" : "<div class= \" bg-white border border-dsgray rounded mb-2 \" > \n <!-…" at bounding box center [536, 268] width 616 height 536
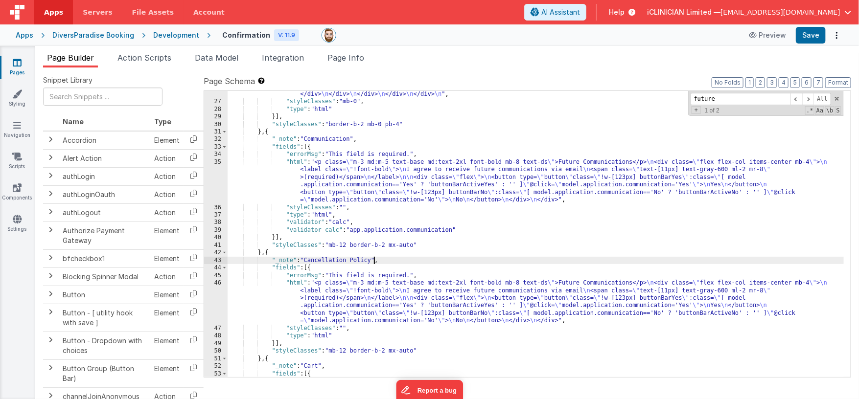
click at [370, 298] on div ""html" : "<div class= \" bg-white border border-dsgray rounded mb-2 \" > \n <!-…" at bounding box center [536, 268] width 616 height 536
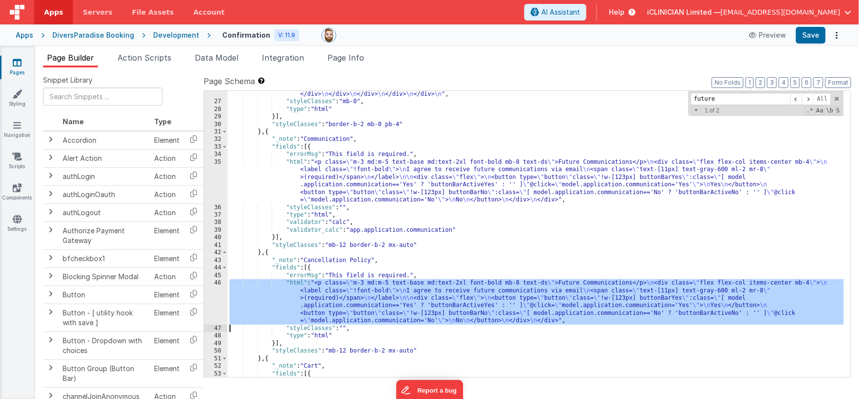
click at [213, 296] on div "46" at bounding box center [215, 302] width 23 height 46
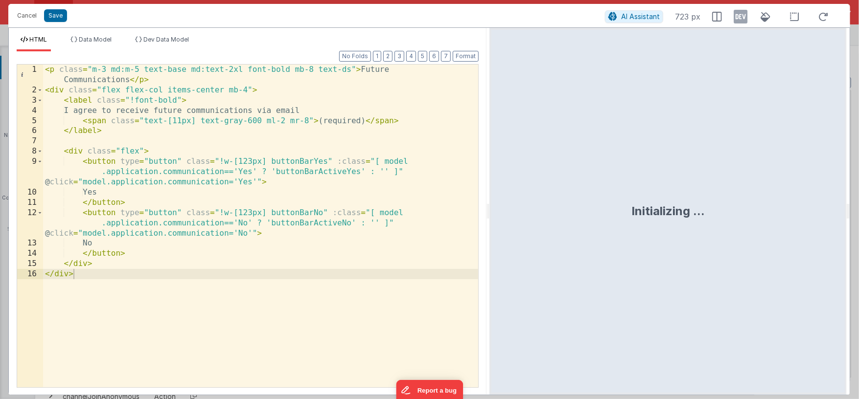
click at [489, 216] on html "Cancel Save AI Assistant 723 px HTML Data Model Dev Data Model Format 7 6 5 4 3…" at bounding box center [429, 199] width 859 height 399
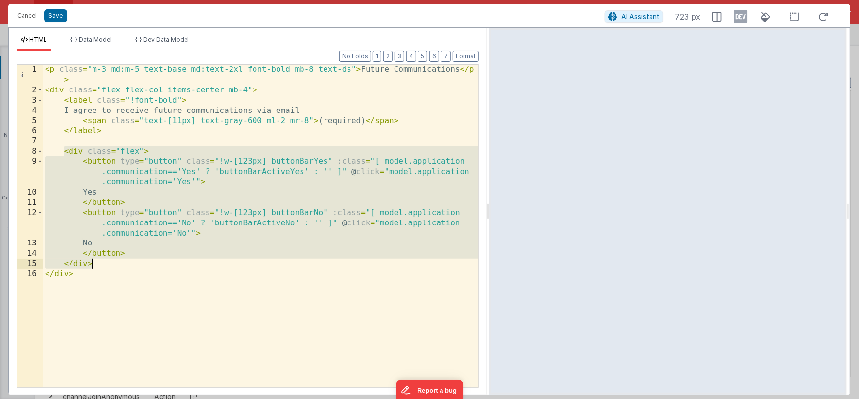
drag, startPoint x: 64, startPoint y: 151, endPoint x: 129, endPoint y: 263, distance: 129.3
click at [129, 264] on div "< p class = "m-3 md:m-5 text-base md:text-2xl font-bold mb-8 text-ds" > Future …" at bounding box center [260, 242] width 435 height 354
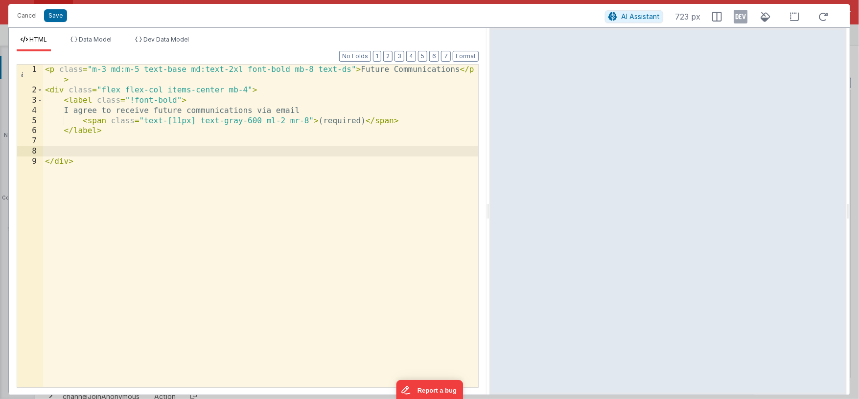
click at [361, 70] on div "< p class = "m-3 md:m-5 text-base md:text-2xl font-bold mb-8 text-ds" > Future …" at bounding box center [260, 242] width 435 height 354
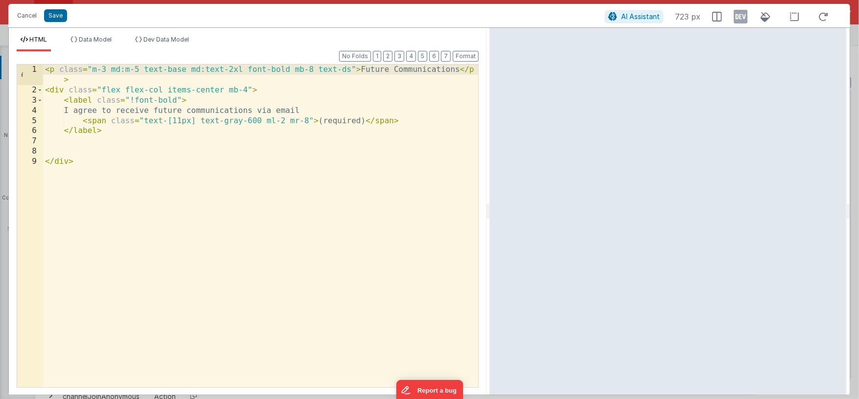
click at [457, 71] on div "< p class = "m-3 md:m-5 text-base md:text-2xl font-bold mb-8 text-ds" > Future …" at bounding box center [260, 242] width 435 height 354
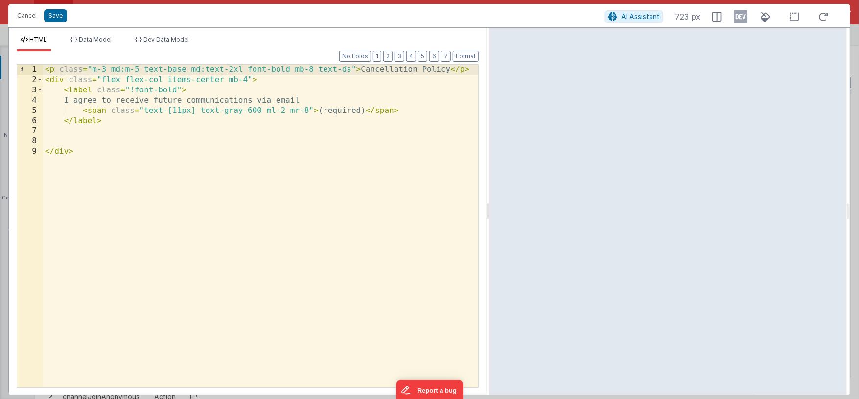
click at [209, 80] on div "< p class = "m-3 md:m-5 text-base md:text-2xl font-bold mb-8 text-ds" > Cancell…" at bounding box center [260, 236] width 435 height 343
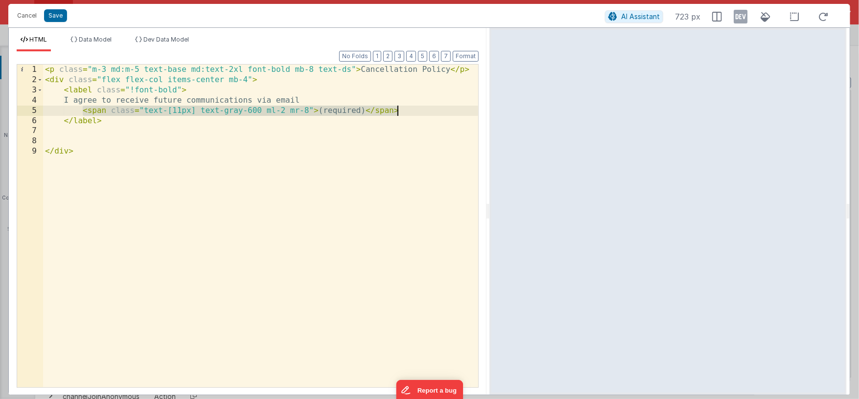
drag, startPoint x: 83, startPoint y: 111, endPoint x: 413, endPoint y: 112, distance: 330.2
click at [413, 112] on div "< p class = "m-3 md:m-5 text-base md:text-2xl font-bold mb-8 text-ds" > Cancell…" at bounding box center [260, 236] width 435 height 343
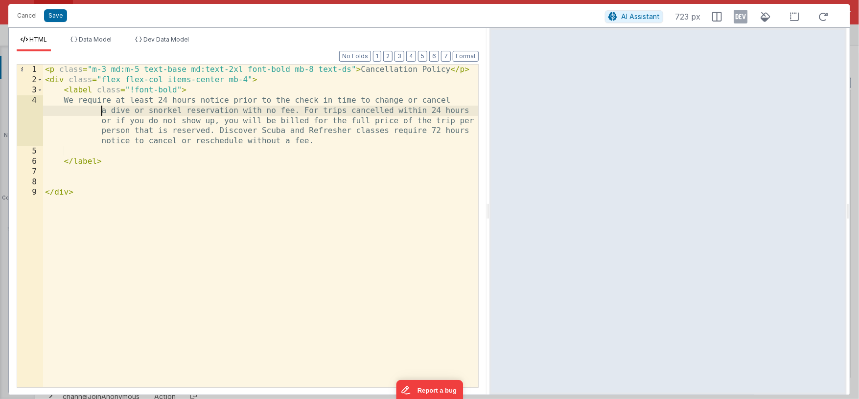
click at [100, 111] on div "< p class = "m-3 md:m-5 text-base md:text-2xl font-bold mb-8 text-ds" > Cancell…" at bounding box center [260, 236] width 435 height 343
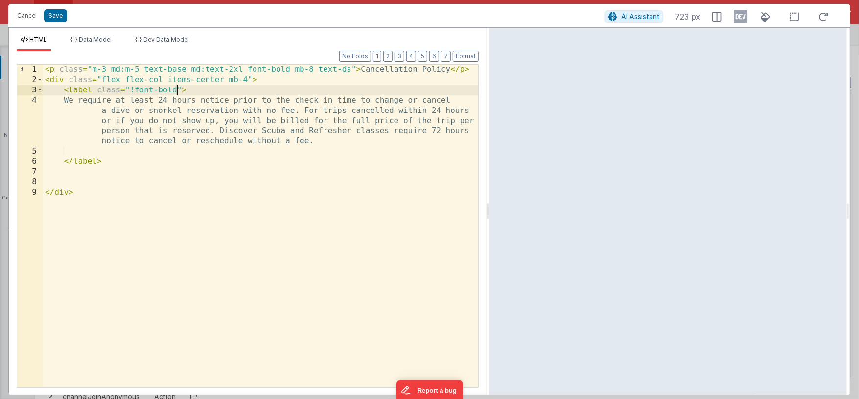
click at [176, 90] on div "< p class = "m-3 md:m-5 text-base md:text-2xl font-bold mb-8 text-ds" > Cancell…" at bounding box center [260, 236] width 435 height 343
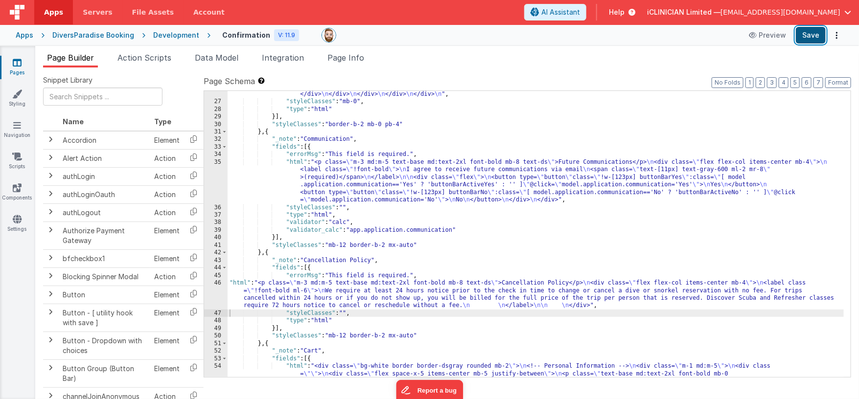
click at [814, 32] on button "Save" at bounding box center [811, 35] width 30 height 17
click at [349, 60] on span "Page Info" at bounding box center [345, 58] width 37 height 10
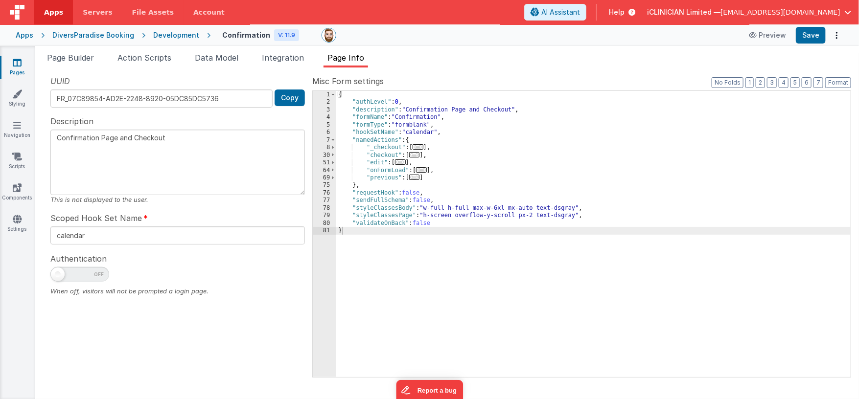
click at [415, 155] on span "..." at bounding box center [414, 154] width 11 height 5
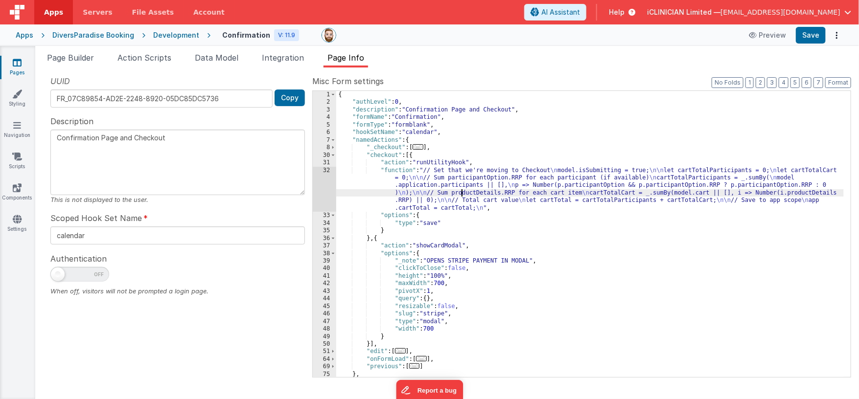
click at [460, 190] on div "{ "authLevel" : 0 , "description" : "Confirmation Page and Checkout" , "formNam…" at bounding box center [589, 242] width 507 height 302
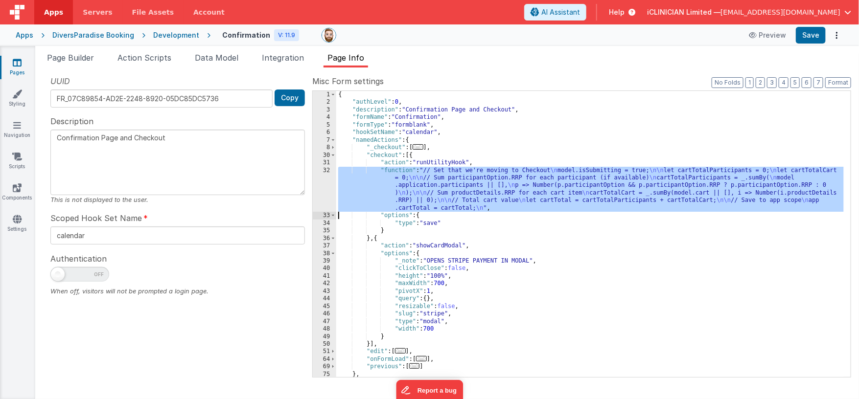
click at [326, 179] on div "32" at bounding box center [324, 190] width 23 height 46
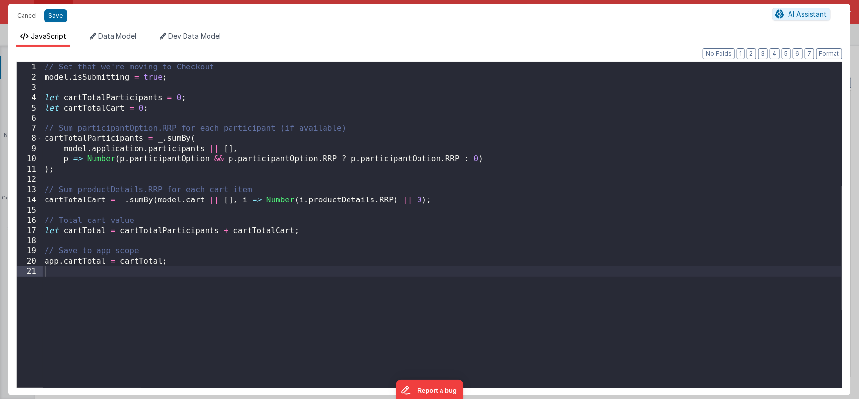
click at [160, 243] on div "// Set that we're moving to Checkout model . isSubmitting = true ; let cartTota…" at bounding box center [442, 235] width 799 height 346
click at [221, 259] on div "// Set that we're moving to Checkout model . isSubmitting = true ; let cartTota…" at bounding box center [442, 235] width 799 height 346
click at [169, 272] on div "// Set that we're moving to Checkout model . isSubmitting = true ; let cartTota…" at bounding box center [442, 235] width 799 height 346
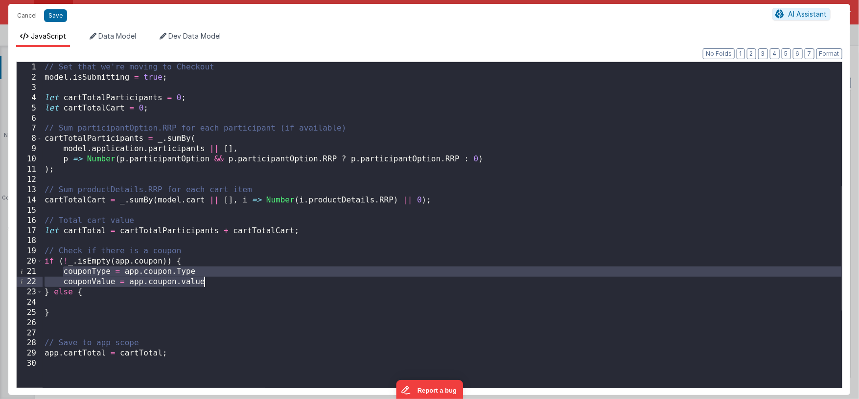
drag, startPoint x: 64, startPoint y: 271, endPoint x: 222, endPoint y: 283, distance: 158.5
click at [222, 283] on div "// Set that we're moving to Checkout model . isSubmitting = true ; let cartTota…" at bounding box center [442, 235] width 799 height 346
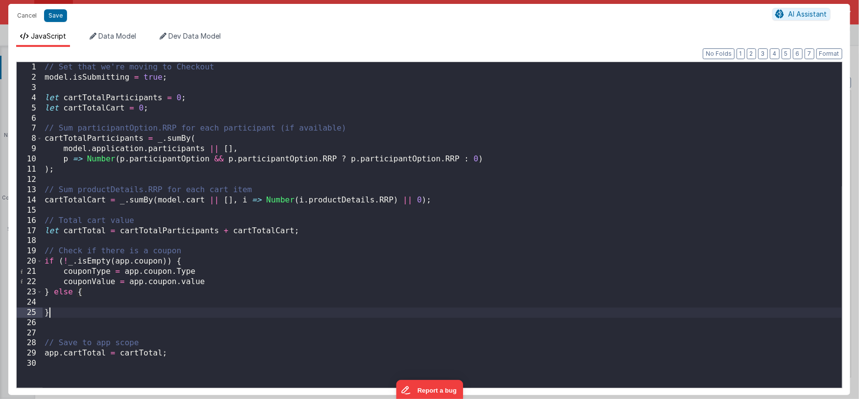
click at [134, 308] on div "// Set that we're moving to Checkout model . isSubmitting = true ; let cartTota…" at bounding box center [442, 235] width 799 height 346
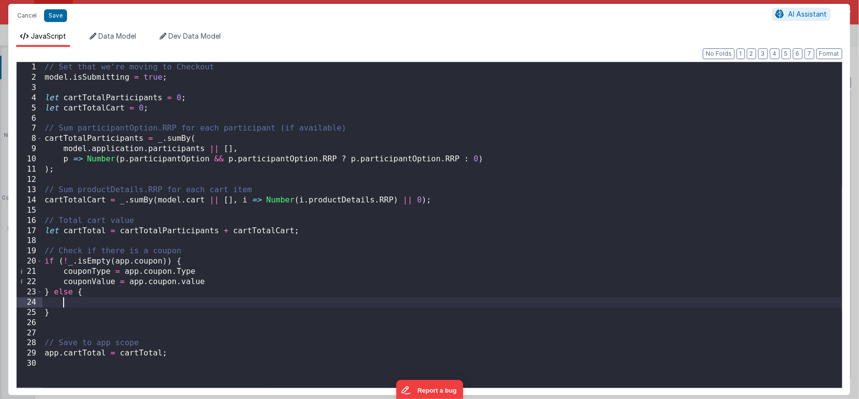
click at [133, 303] on div "// Set that we're moving to Checkout model . isSubmitting = true ; let cartTota…" at bounding box center [442, 235] width 799 height 346
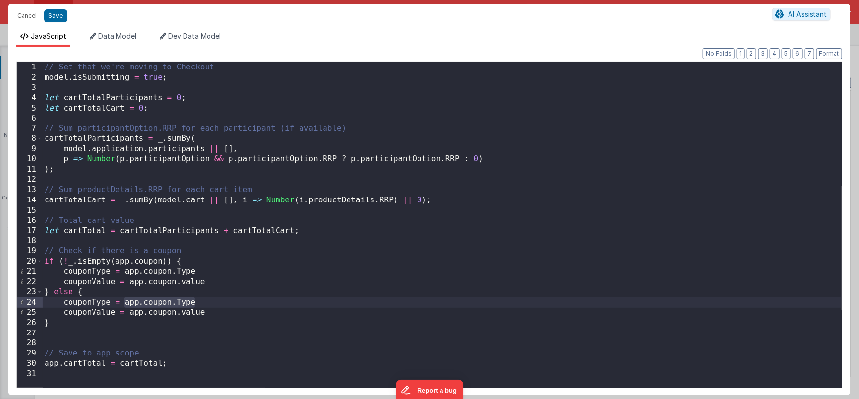
drag, startPoint x: 125, startPoint y: 303, endPoint x: 203, endPoint y: 302, distance: 77.8
click at [203, 302] on div "// Set that we're moving to Checkout model . isSubmitting = true ; let cartTota…" at bounding box center [442, 235] width 799 height 346
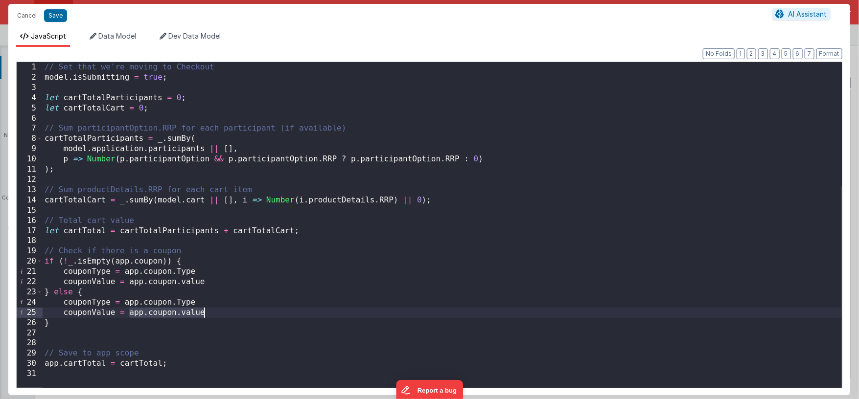
drag, startPoint x: 129, startPoint y: 313, endPoint x: 222, endPoint y: 315, distance: 93.5
click at [222, 315] on div "// Set that we're moving to Checkout model . isSubmitting = true ; let cartTota…" at bounding box center [442, 235] width 799 height 346
click at [202, 303] on div "// Set that we're moving to Checkout model . isSubmitting = true ; let cartTota…" at bounding box center [442, 235] width 799 height 346
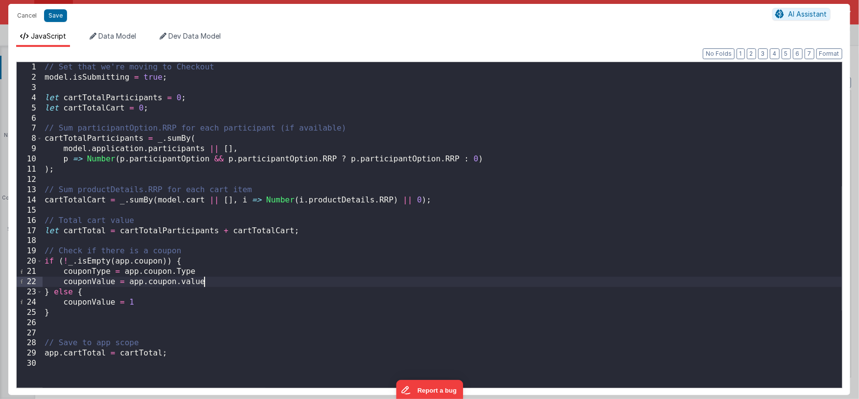
click at [219, 283] on div "// Set that we're moving to Checkout model . isSubmitting = true ; let cartTota…" at bounding box center [442, 235] width 799 height 346
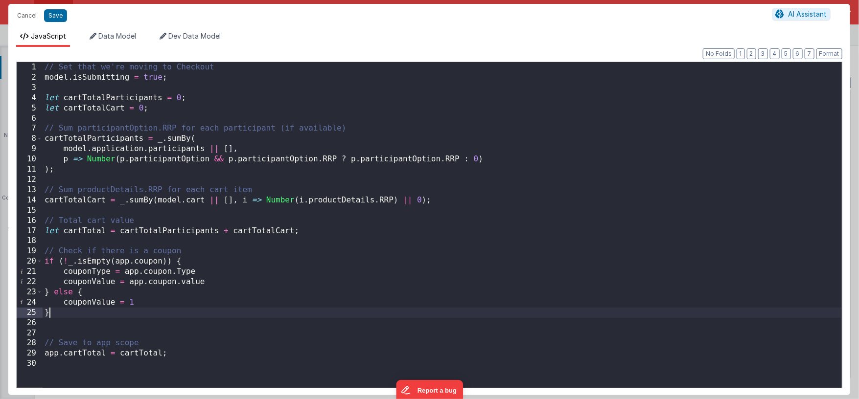
click at [146, 311] on div "// Set that we're moving to Checkout model . isSubmitting = true ; let cartTota…" at bounding box center [442, 235] width 799 height 346
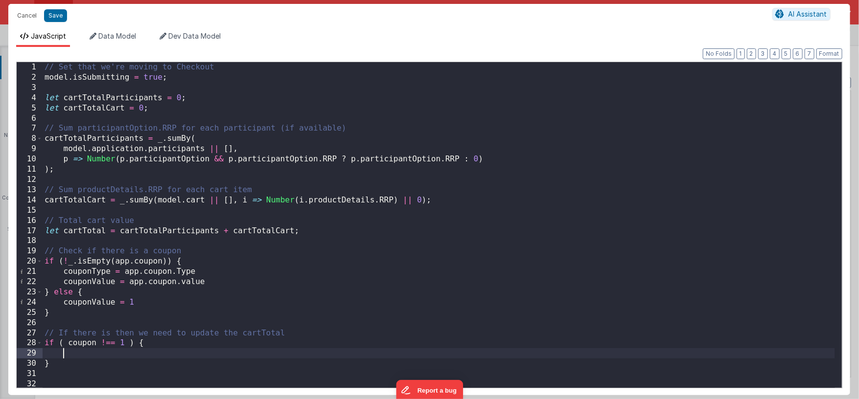
scroll to position [32, 0]
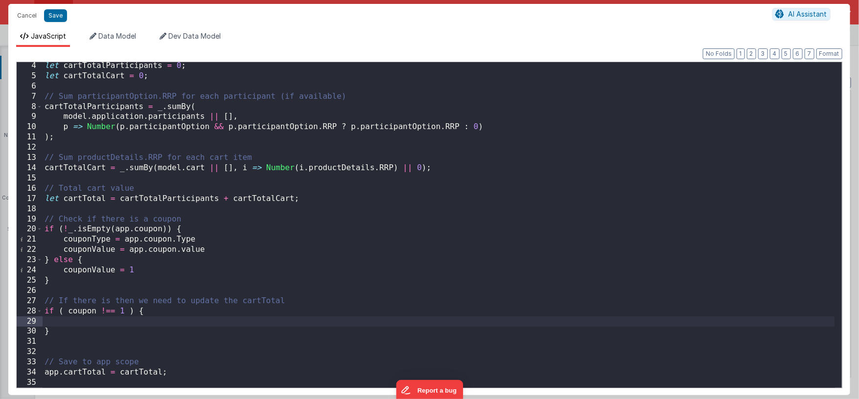
click at [127, 311] on div "let cartTotalParticipants = 0 ; let cartTotalCart = 0 ; // Sum participantOptio…" at bounding box center [439, 234] width 792 height 346
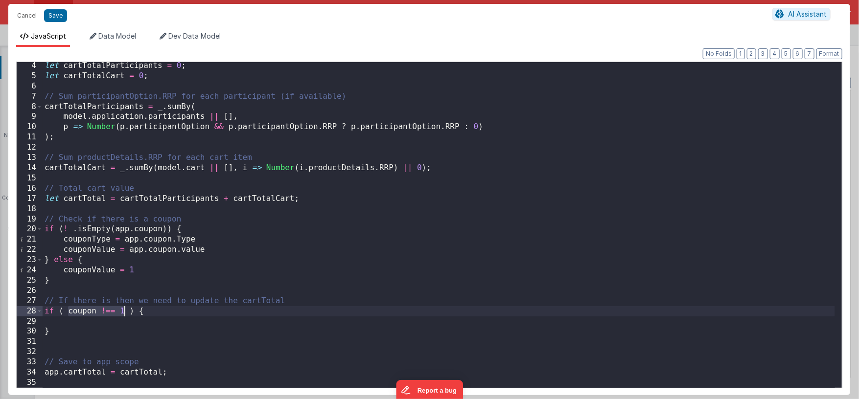
drag, startPoint x: 67, startPoint y: 310, endPoint x: 123, endPoint y: 313, distance: 56.3
click at [123, 313] on div "let cartTotalParticipants = 0 ; let cartTotalCart = 0 ; // Sum participantOptio…" at bounding box center [439, 234] width 792 height 346
click at [95, 310] on div "let cartTotalParticipants = 0 ; let cartTotalCart = 0 ; // Sum participantOptio…" at bounding box center [439, 234] width 792 height 346
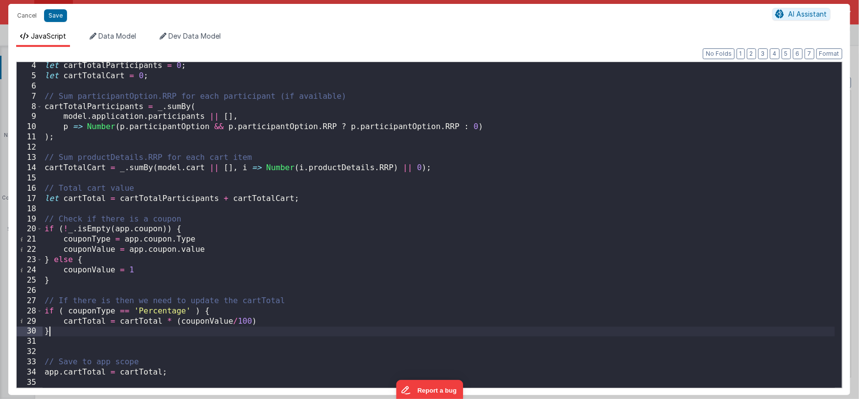
click at [233, 336] on div "let cartTotalParticipants = 0 ; let cartTotalCart = 0 ; // Sum participantOptio…" at bounding box center [439, 234] width 792 height 346
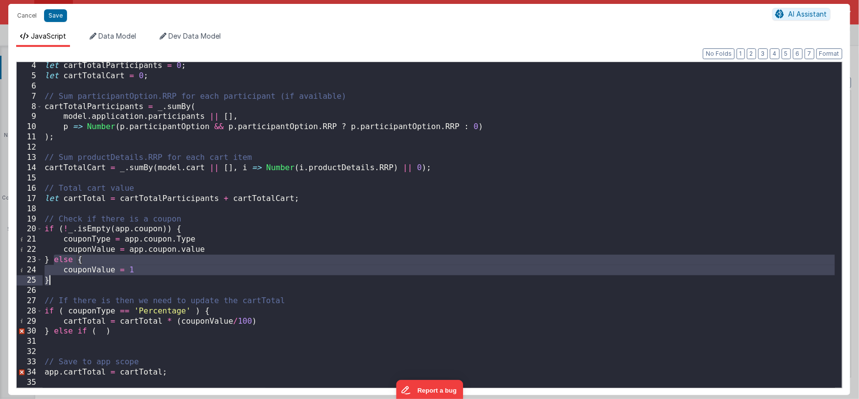
drag, startPoint x: 54, startPoint y: 259, endPoint x: 60, endPoint y: 280, distance: 21.7
click at [60, 280] on div "let cartTotalParticipants = 0 ; let cartTotalCart = 0 ; // Sum participantOptio…" at bounding box center [439, 234] width 792 height 346
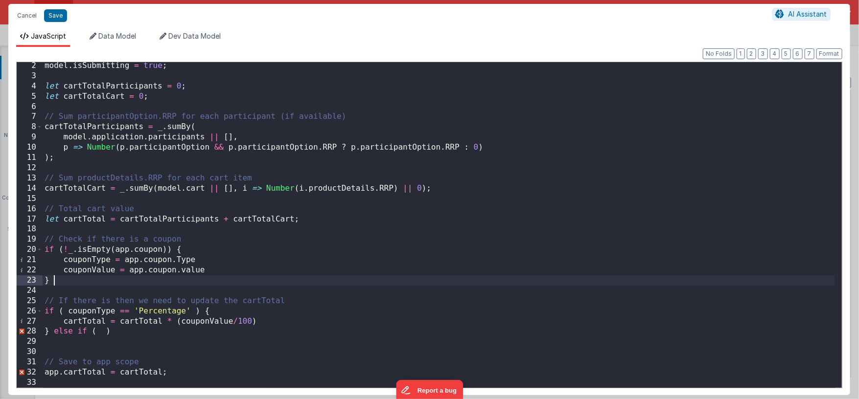
click at [100, 334] on div "model . isSubmitting = true ; let cartTotalParticipants = 0 ; let cartTotalCart…" at bounding box center [439, 234] width 792 height 346
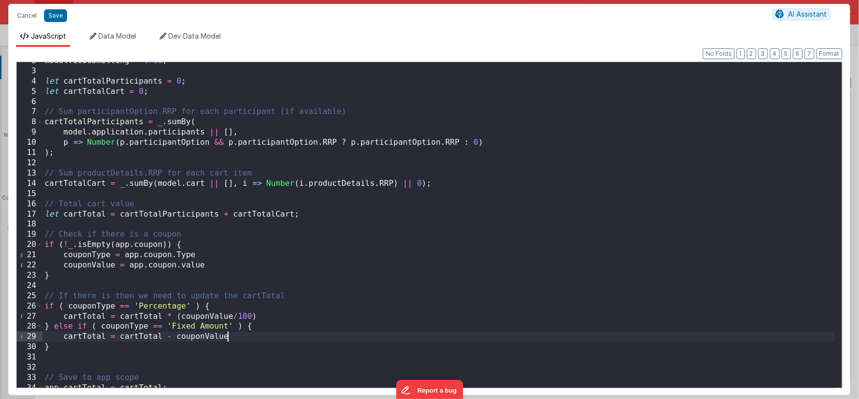
scroll to position [32, 0]
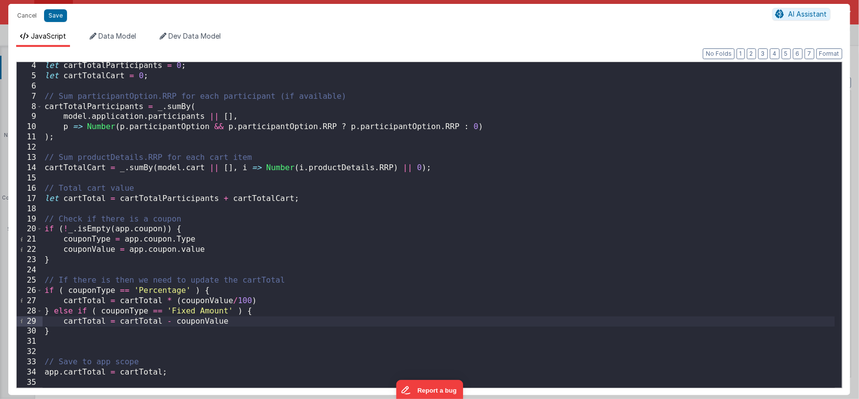
click at [251, 320] on div "let cartTotalParticipants = 0 ; let cartTotalCart = 0 ; // Sum participantOptio…" at bounding box center [439, 234] width 792 height 346
click at [175, 301] on div "let cartTotalParticipants = 0 ; let cartTotalCart = 0 ; // Sum participantOptio…" at bounding box center [439, 234] width 792 height 346
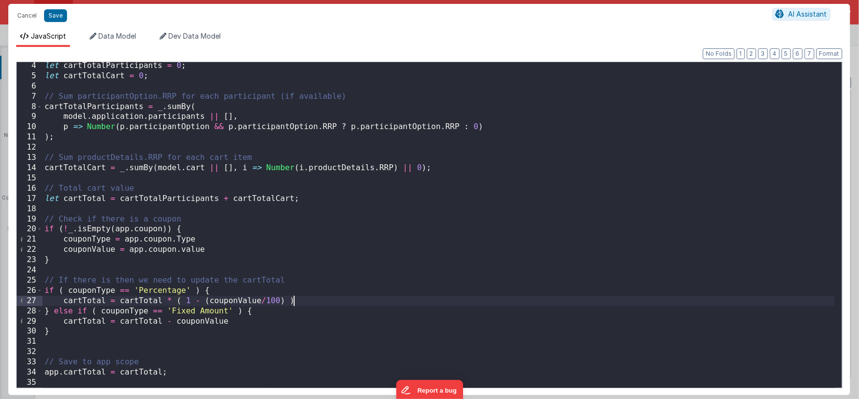
click at [260, 302] on div "let cartTotalParticipants = 0 ; let cartTotalCart = 0 ; // Sum participantOptio…" at bounding box center [439, 234] width 792 height 346
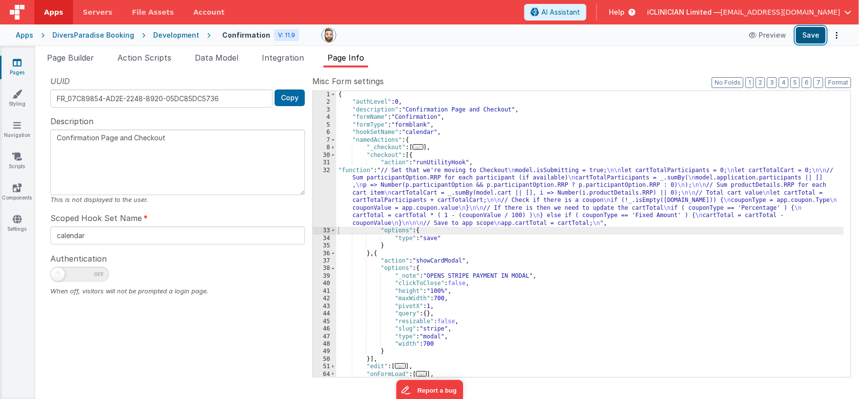
click at [806, 33] on button "Save" at bounding box center [811, 35] width 30 height 17
